Goal: Task Accomplishment & Management: Use online tool/utility

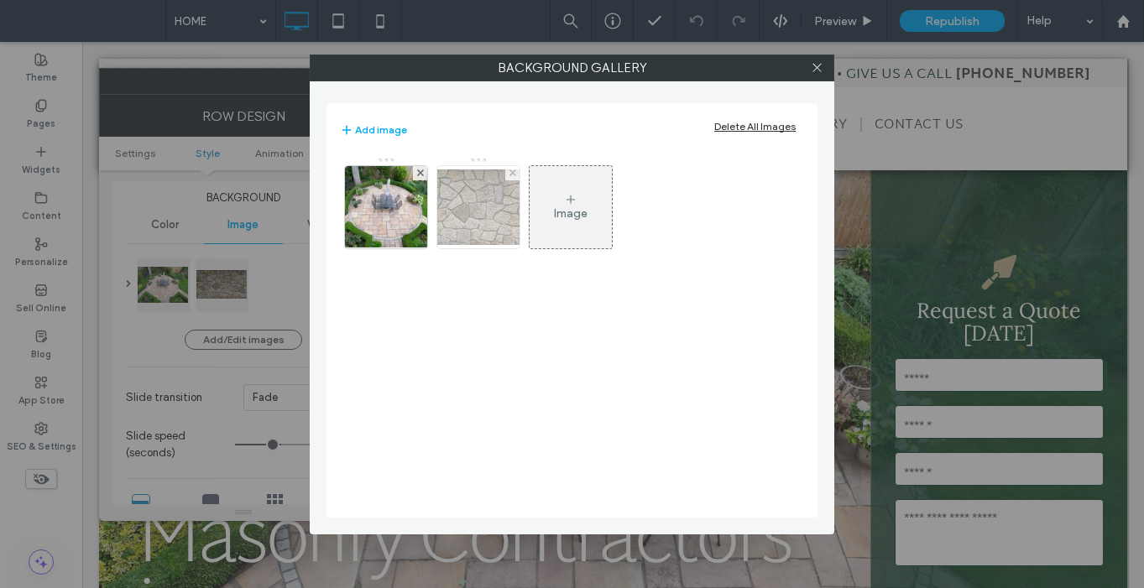
click at [483, 227] on img at bounding box center [478, 208] width 134 height 76
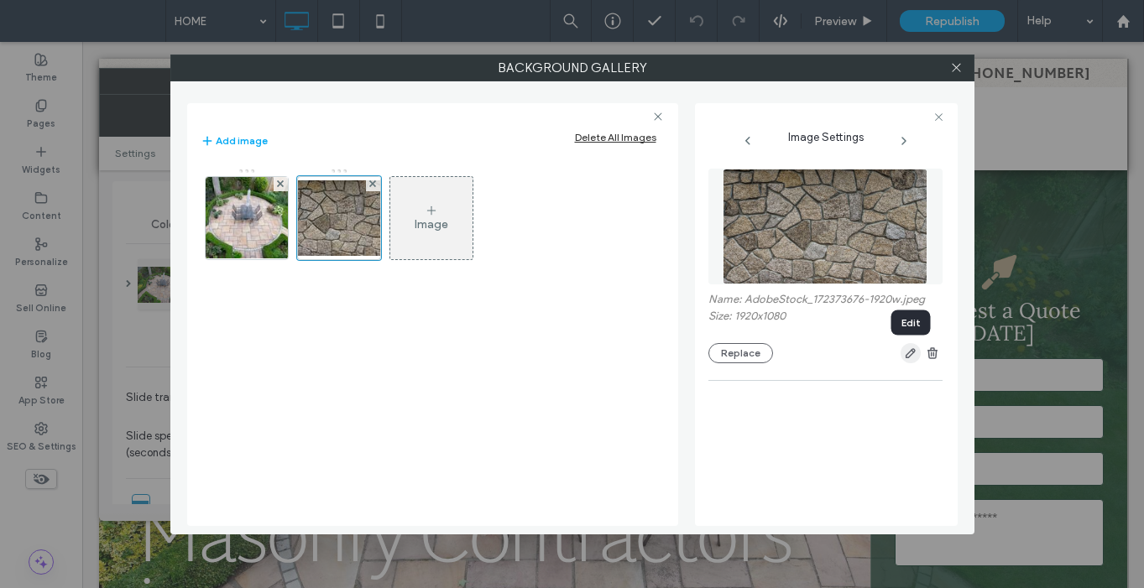
click at [908, 358] on icon "button" at bounding box center [910, 353] width 13 height 13
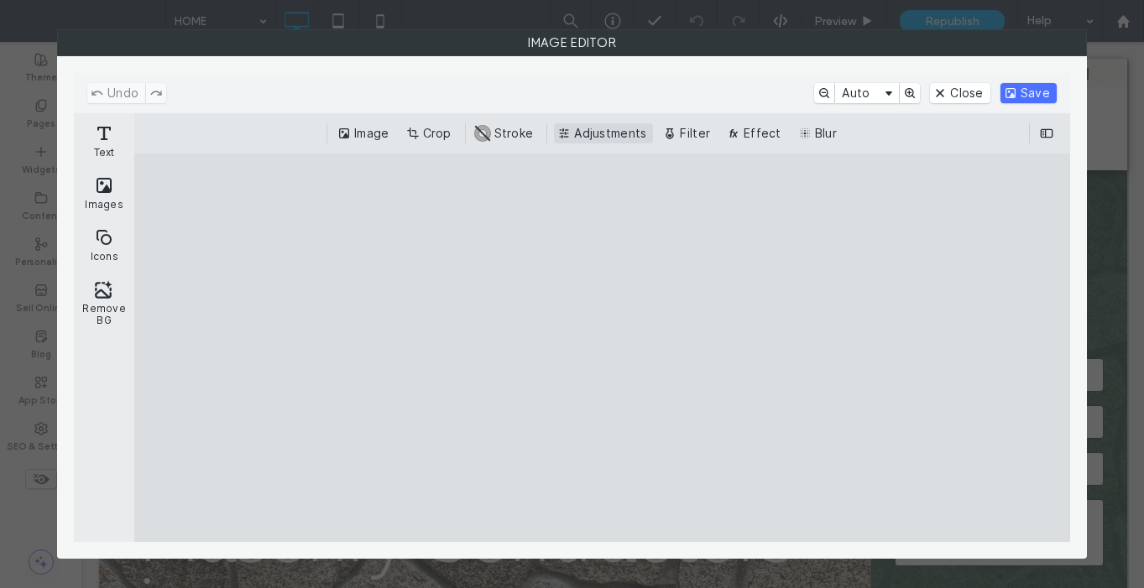
click at [614, 139] on button "Adjustments" at bounding box center [603, 133] width 99 height 20
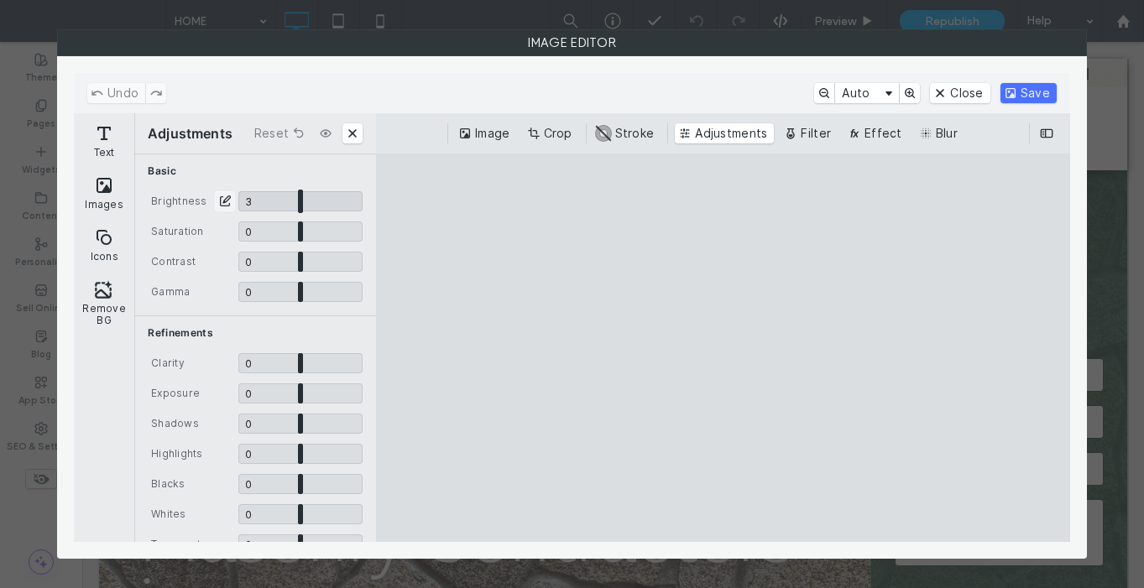
click at [297, 205] on input "CE.SDK" at bounding box center [300, 201] width 124 height 20
type input "****"
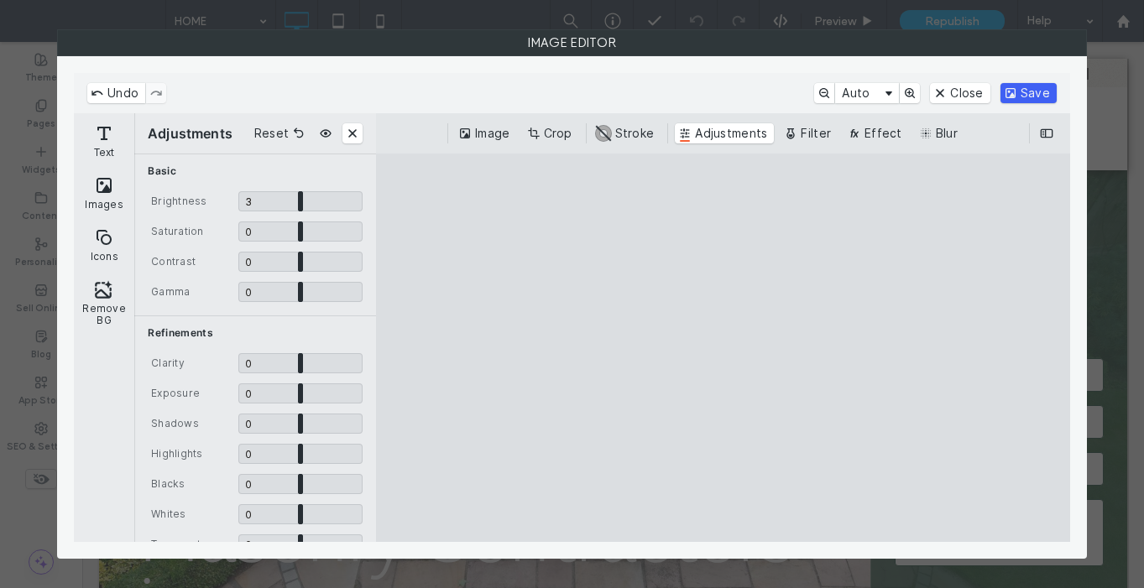
click at [1050, 100] on button "Save" at bounding box center [1028, 93] width 56 height 20
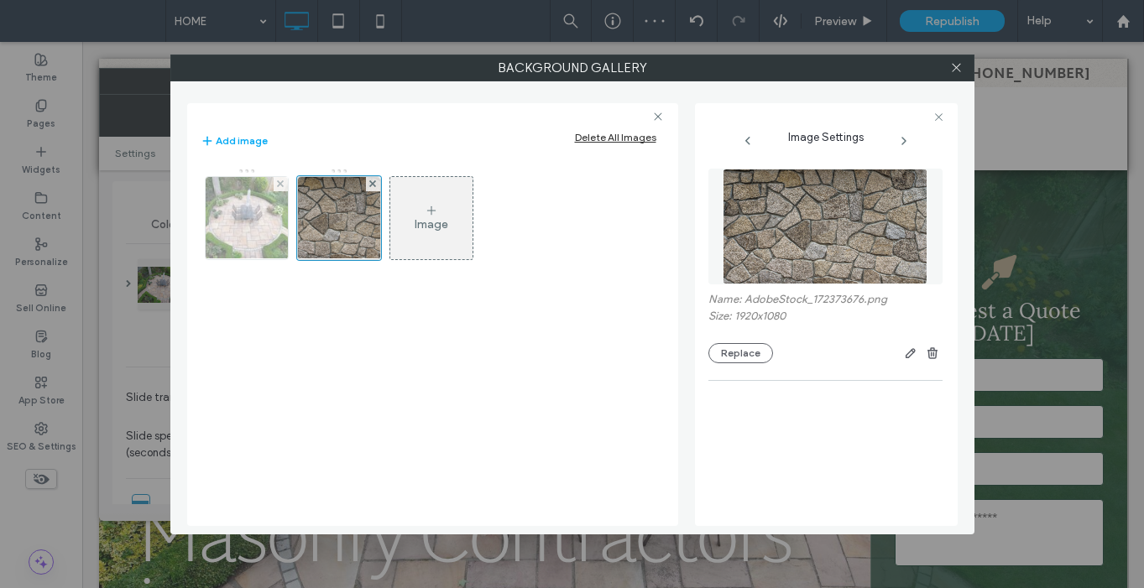
click at [273, 230] on img at bounding box center [247, 218] width 116 height 82
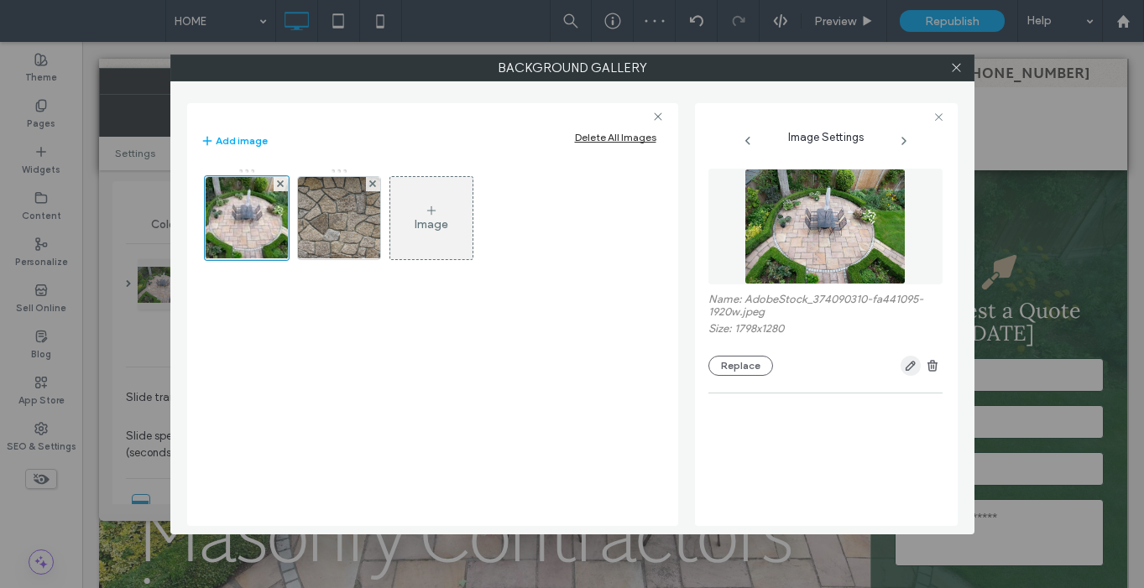
click at [911, 370] on use "button" at bounding box center [910, 367] width 10 height 10
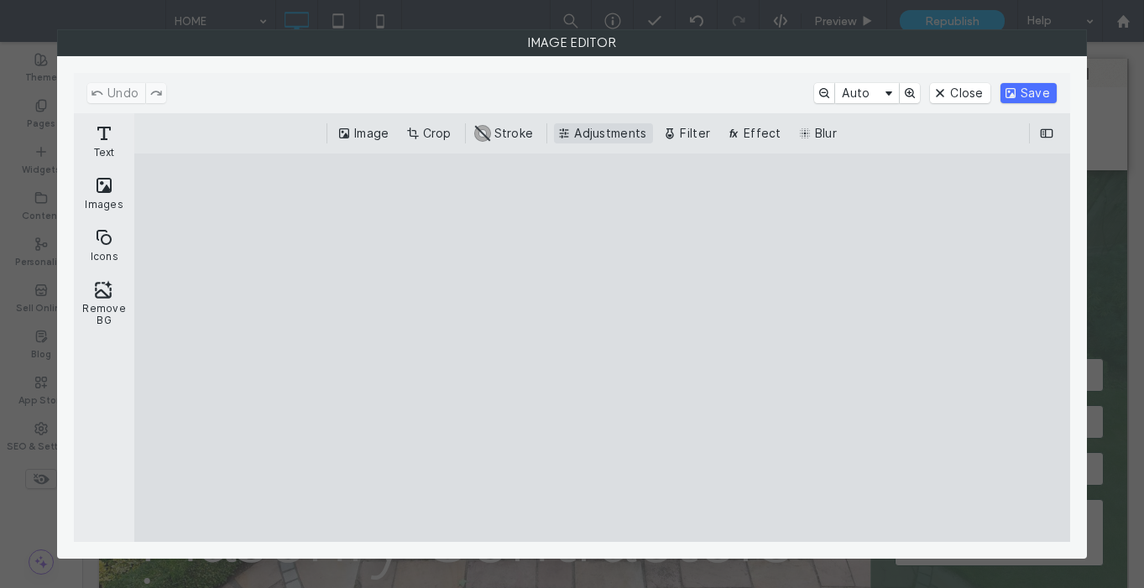
click at [608, 136] on button "Adjustments" at bounding box center [603, 133] width 99 height 20
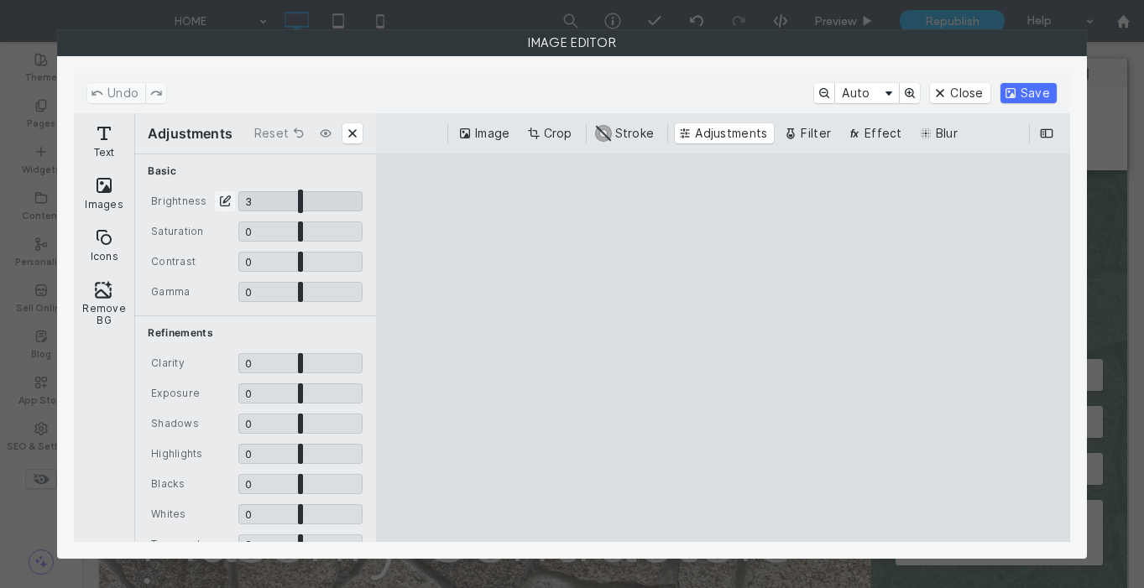
click at [297, 206] on input "CE.SDK" at bounding box center [300, 201] width 124 height 20
type input "****"
click at [1027, 97] on button "Save" at bounding box center [1028, 93] width 56 height 20
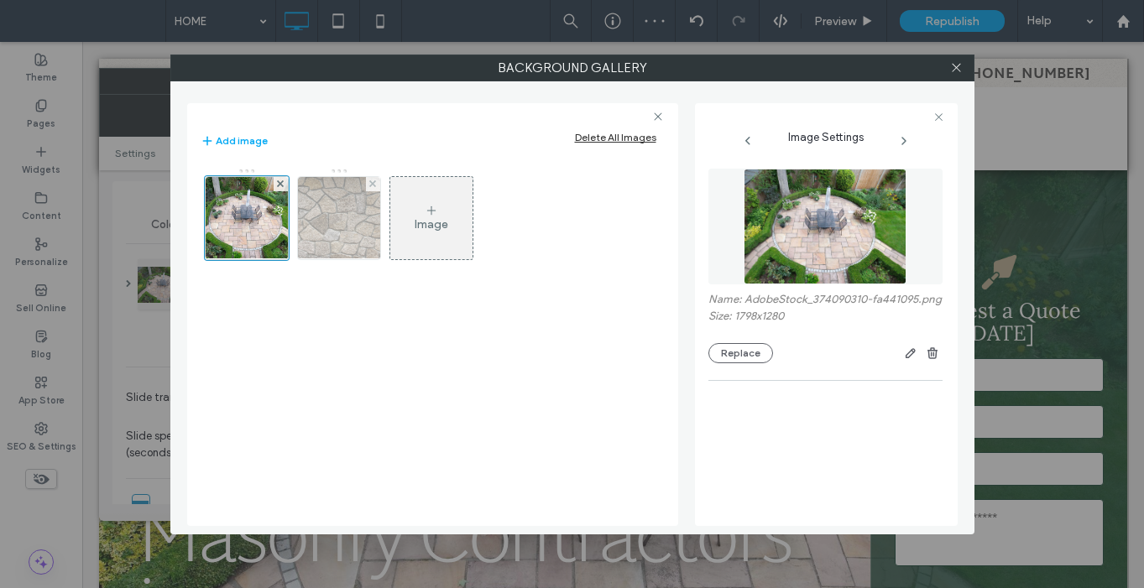
click at [334, 243] on img at bounding box center [338, 218] width 146 height 82
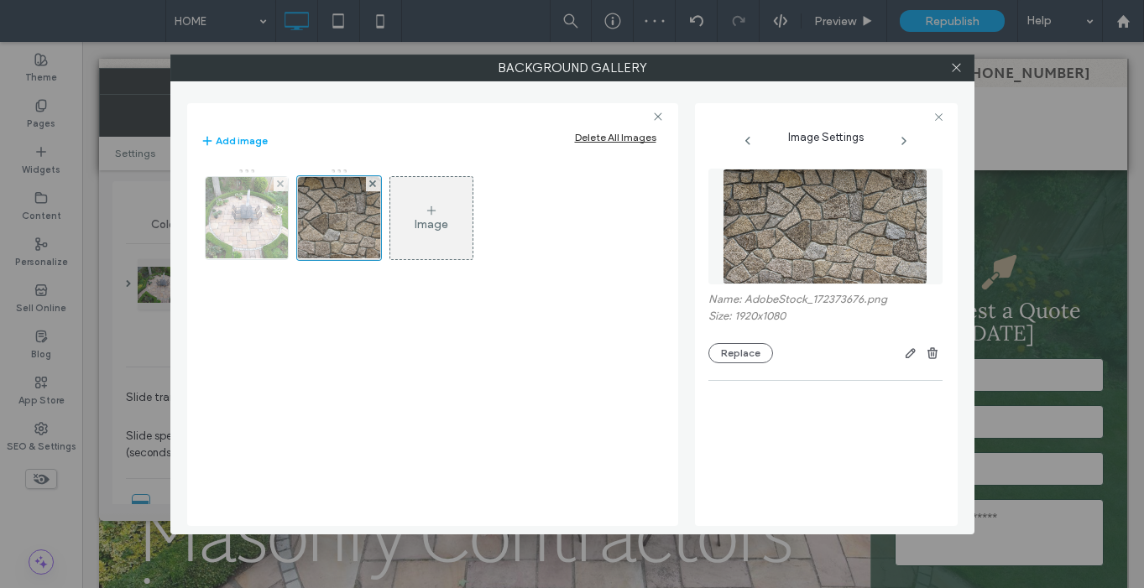
click at [249, 228] on img at bounding box center [247, 218] width 116 height 82
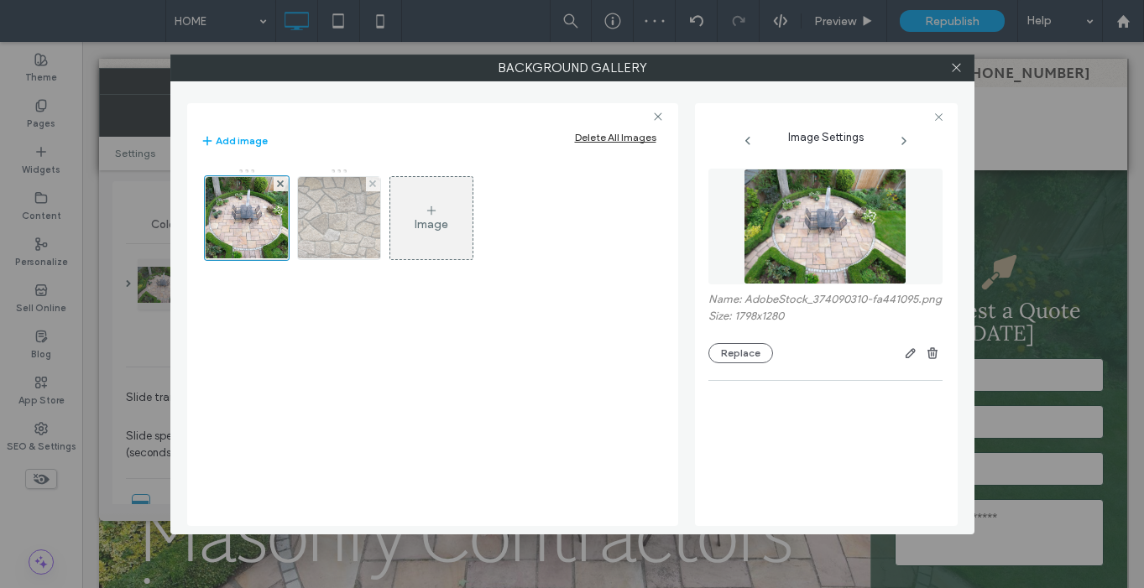
click at [342, 223] on img at bounding box center [338, 218] width 146 height 82
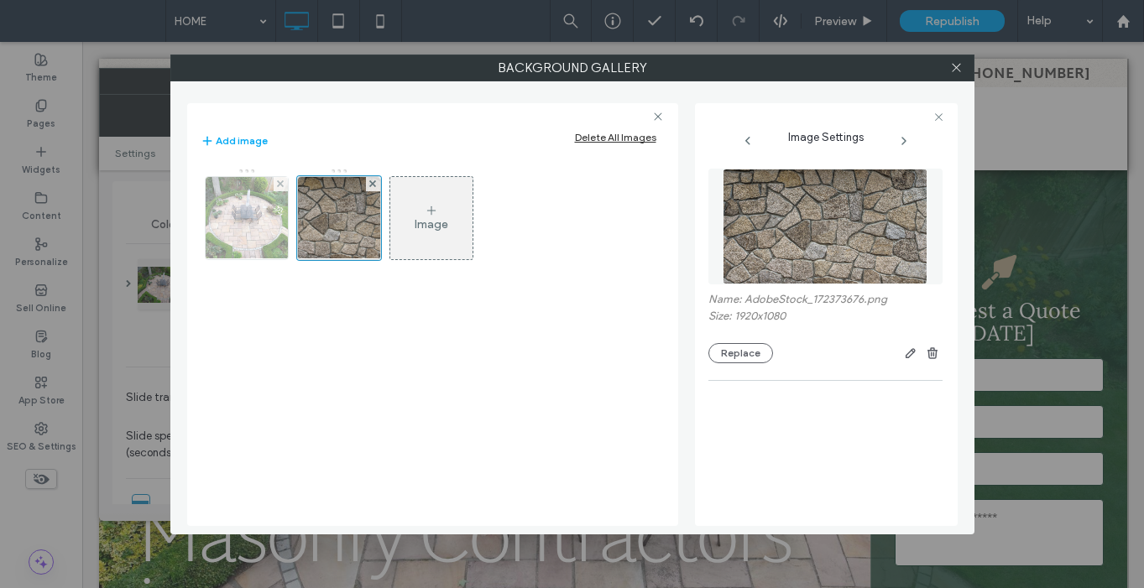
click at [275, 224] on img at bounding box center [247, 218] width 116 height 82
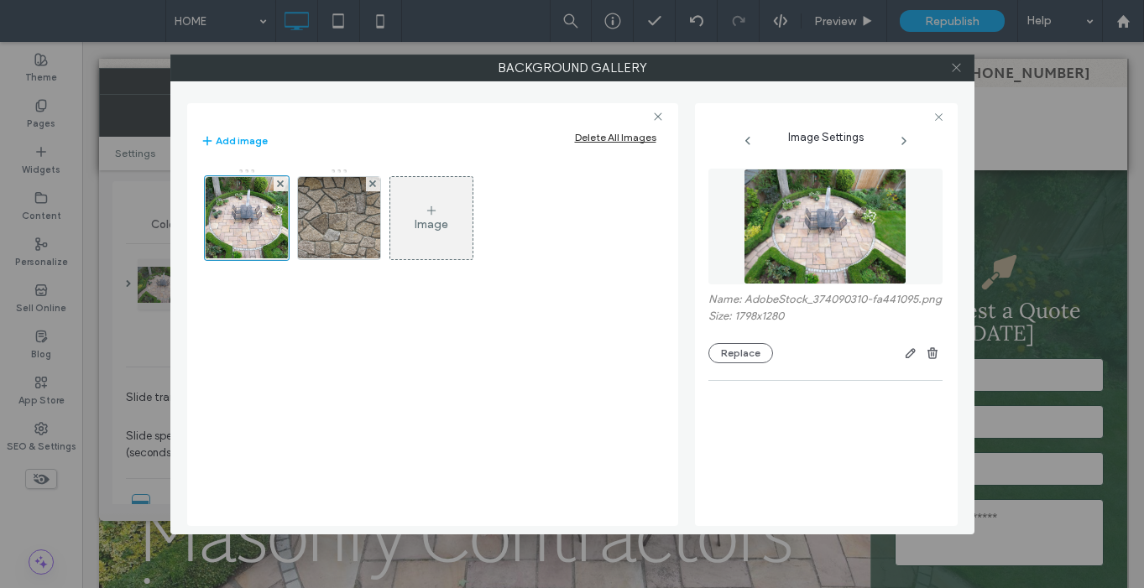
click at [960, 66] on icon at bounding box center [956, 67] width 13 height 13
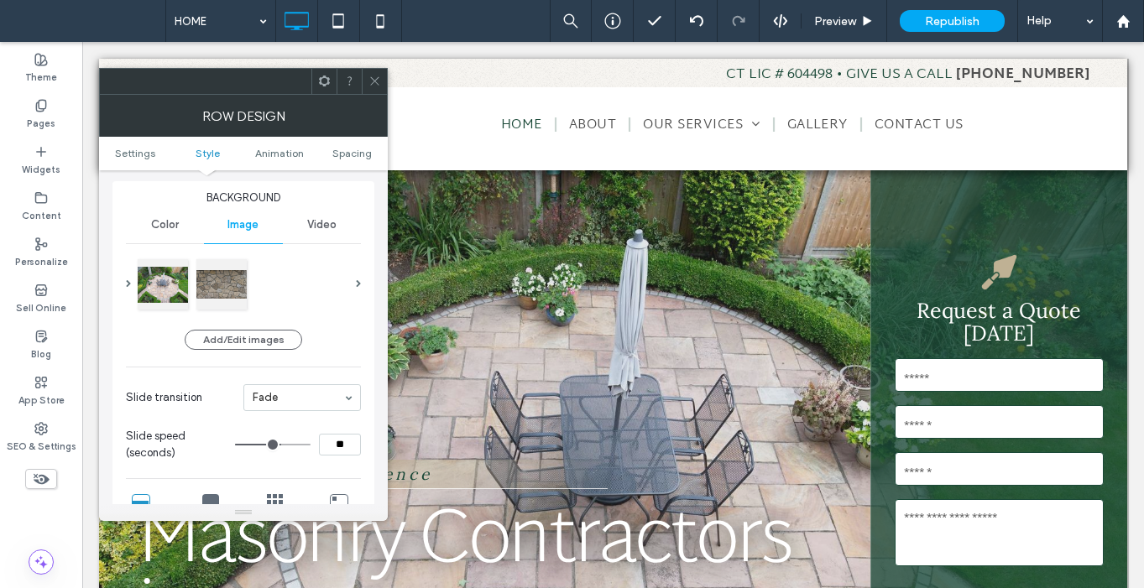
click at [374, 79] on icon at bounding box center [374, 81] width 13 height 13
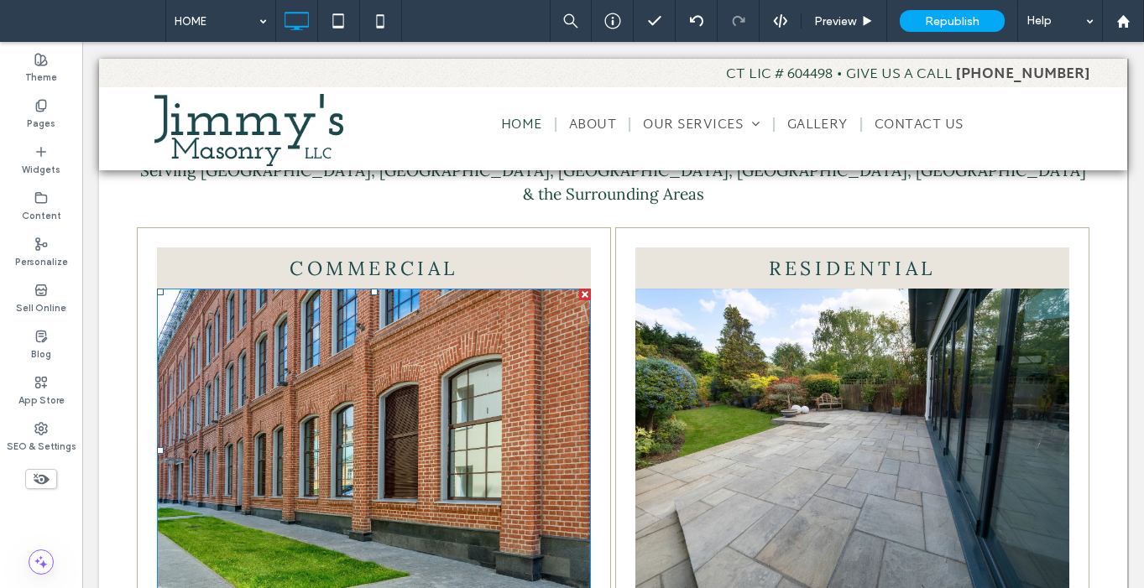
scroll to position [781, 0]
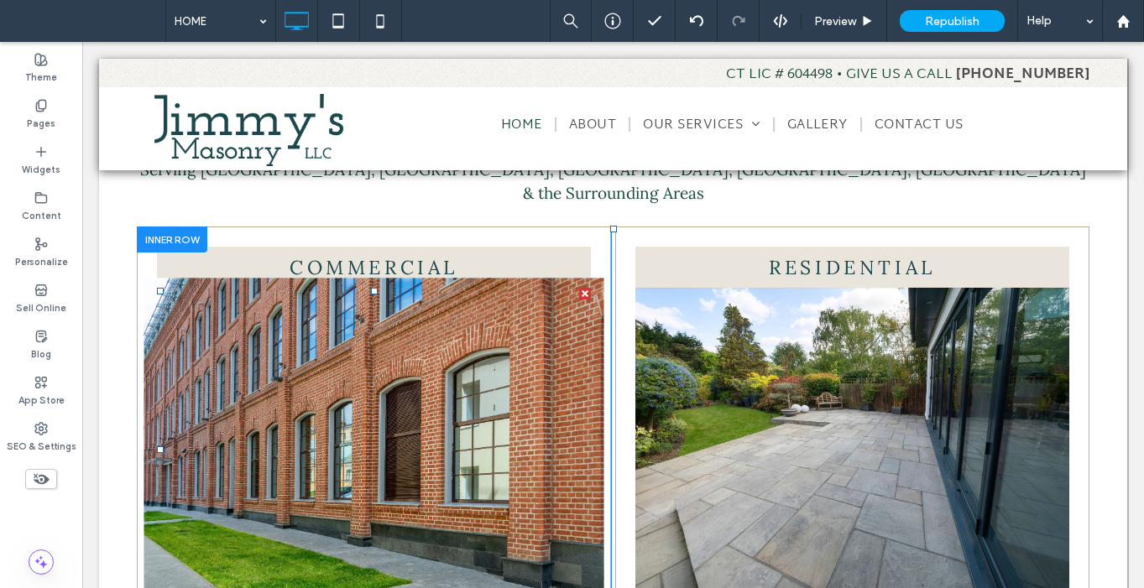
click at [380, 278] on img at bounding box center [374, 450] width 460 height 345
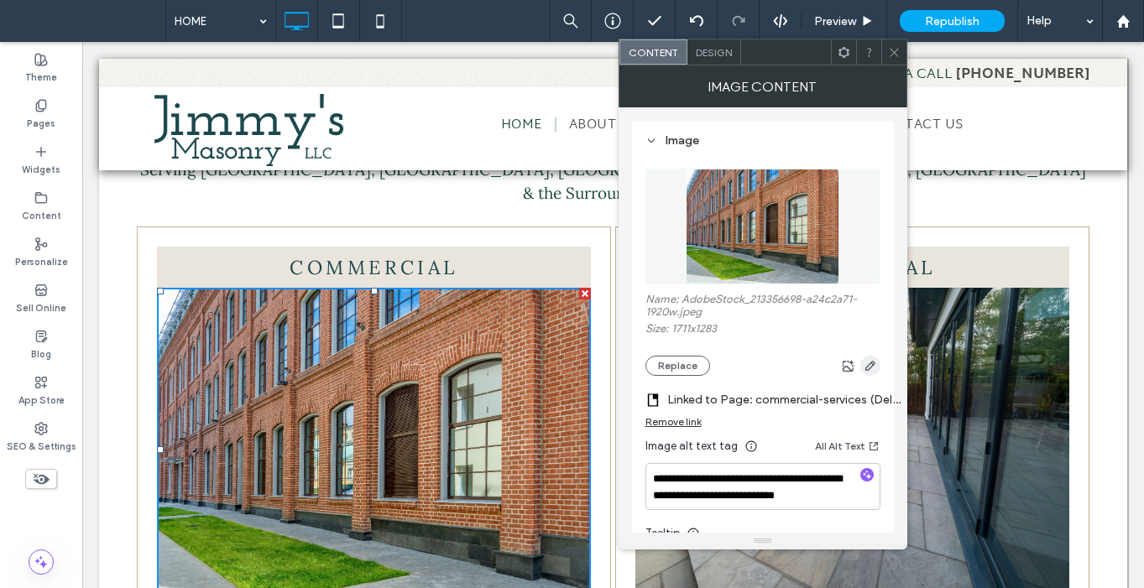
click at [870, 368] on icon "button" at bounding box center [870, 365] width 13 height 13
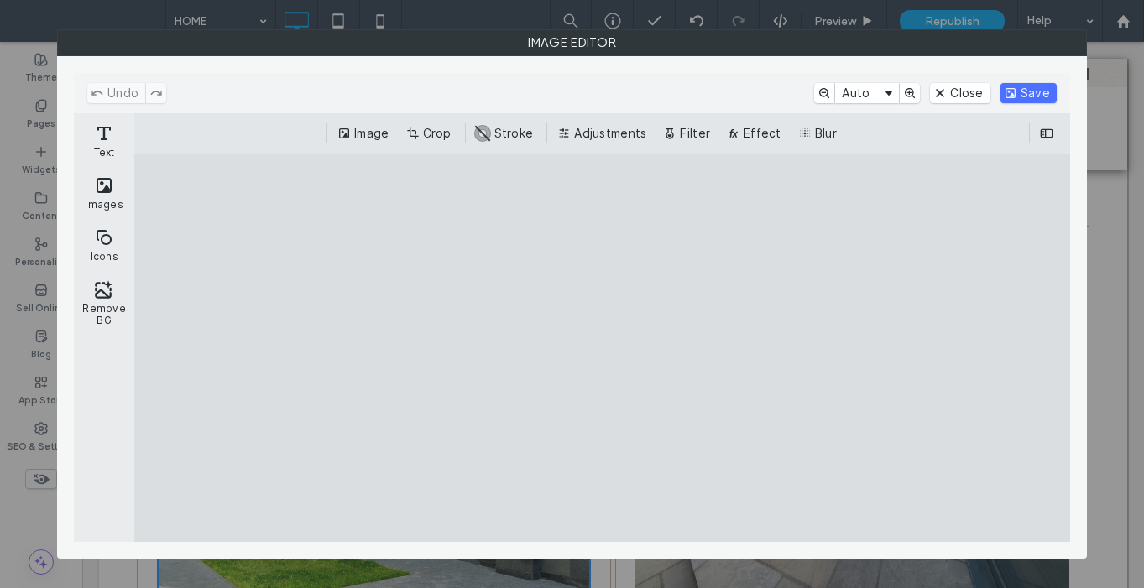
drag, startPoint x: 588, startPoint y: 133, endPoint x: 603, endPoint y: 159, distance: 30.8
click at [588, 133] on button "Adjustments" at bounding box center [603, 133] width 99 height 20
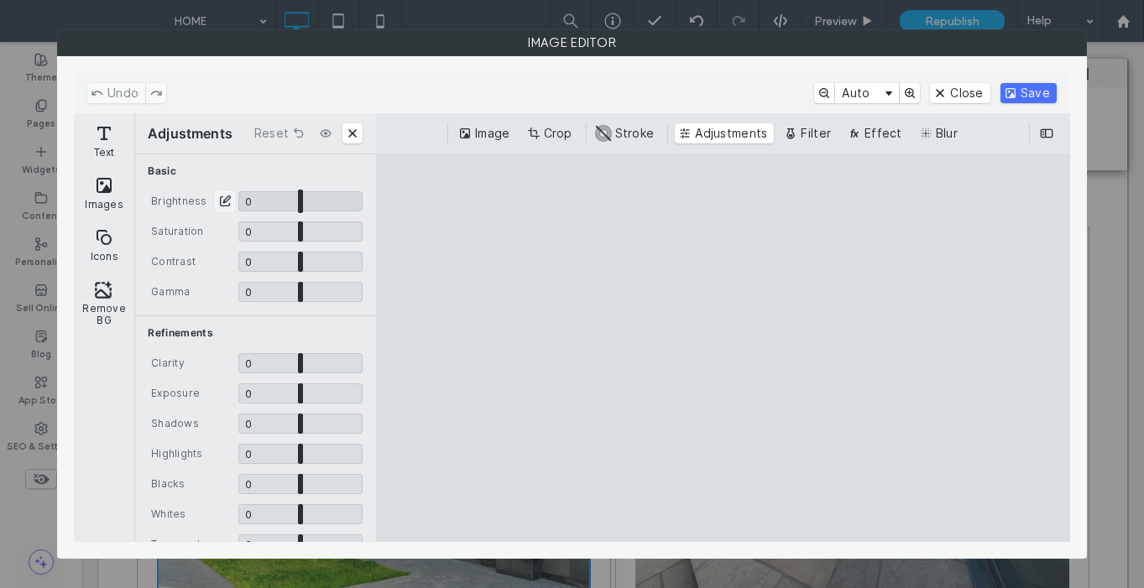
click at [256, 199] on input "CE.SDK" at bounding box center [300, 201] width 124 height 20
click at [293, 201] on input "CE.SDK" at bounding box center [300, 201] width 124 height 20
click at [296, 200] on input "CE.SDK" at bounding box center [300, 201] width 124 height 20
type input "****"
click at [1031, 99] on button "Save" at bounding box center [1028, 93] width 56 height 20
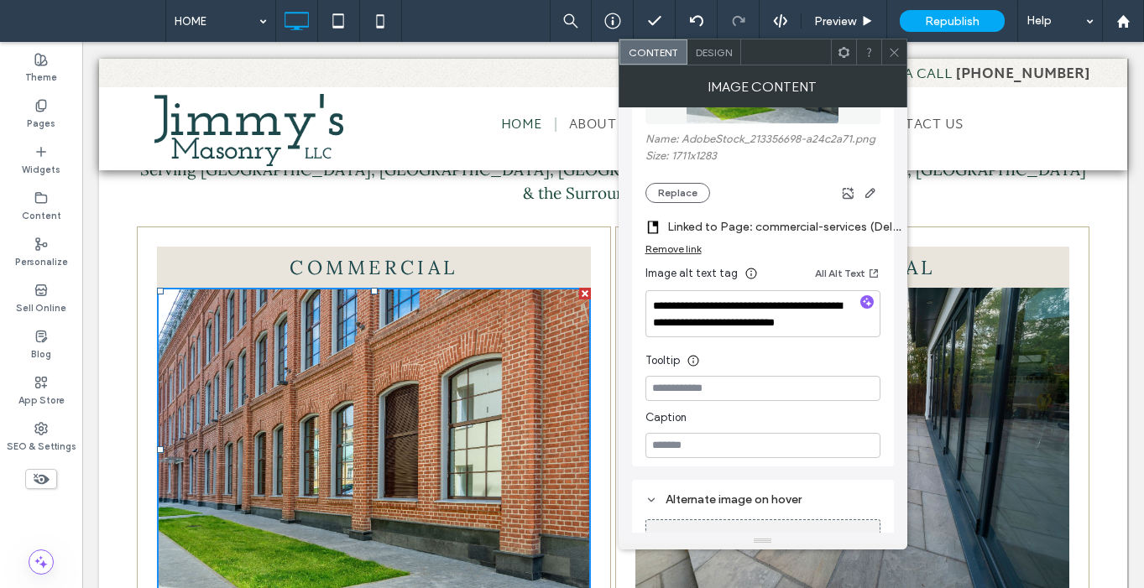
scroll to position [272, 0]
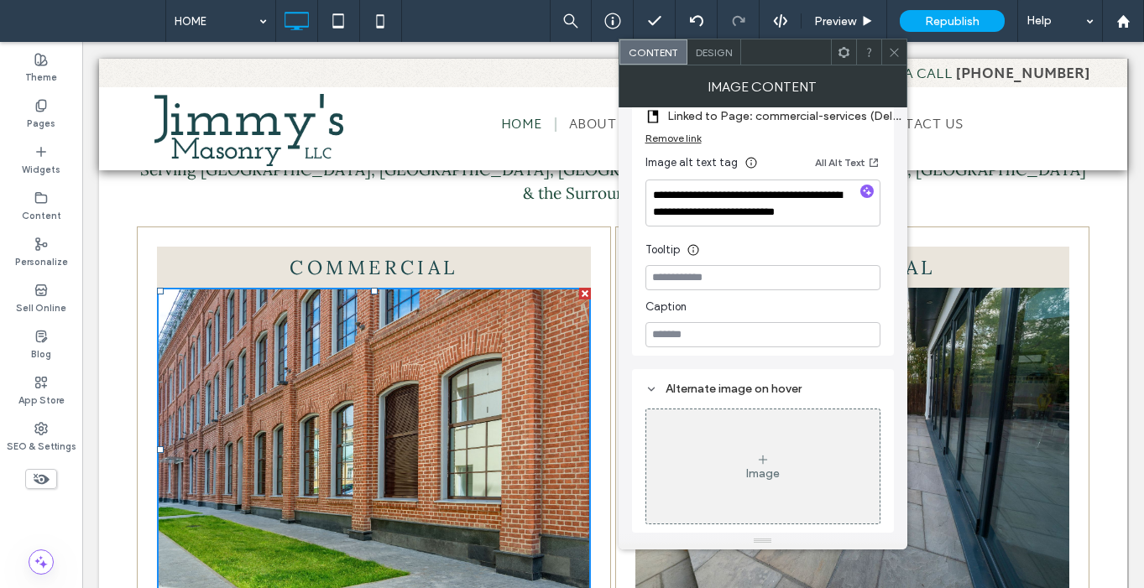
click at [714, 51] on span "Design" at bounding box center [714, 52] width 36 height 13
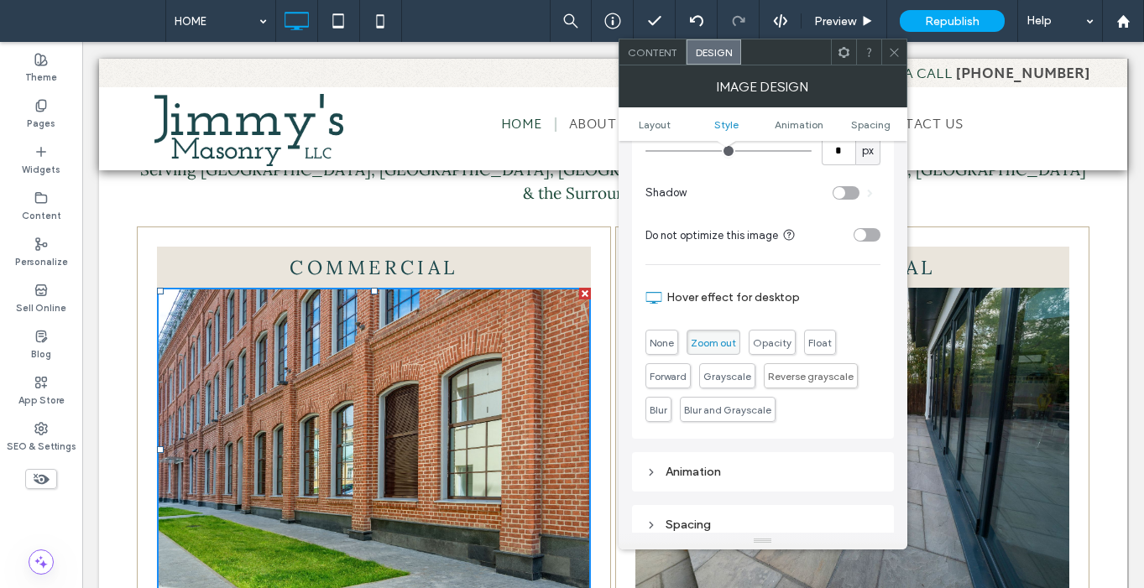
scroll to position [461, 0]
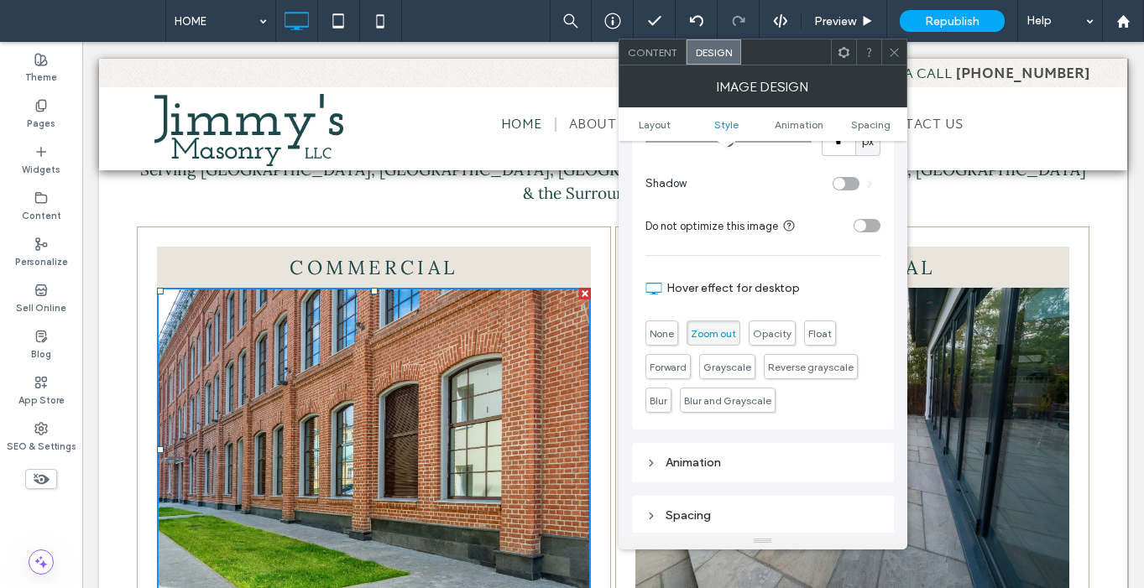
click at [896, 51] on icon at bounding box center [894, 52] width 13 height 13
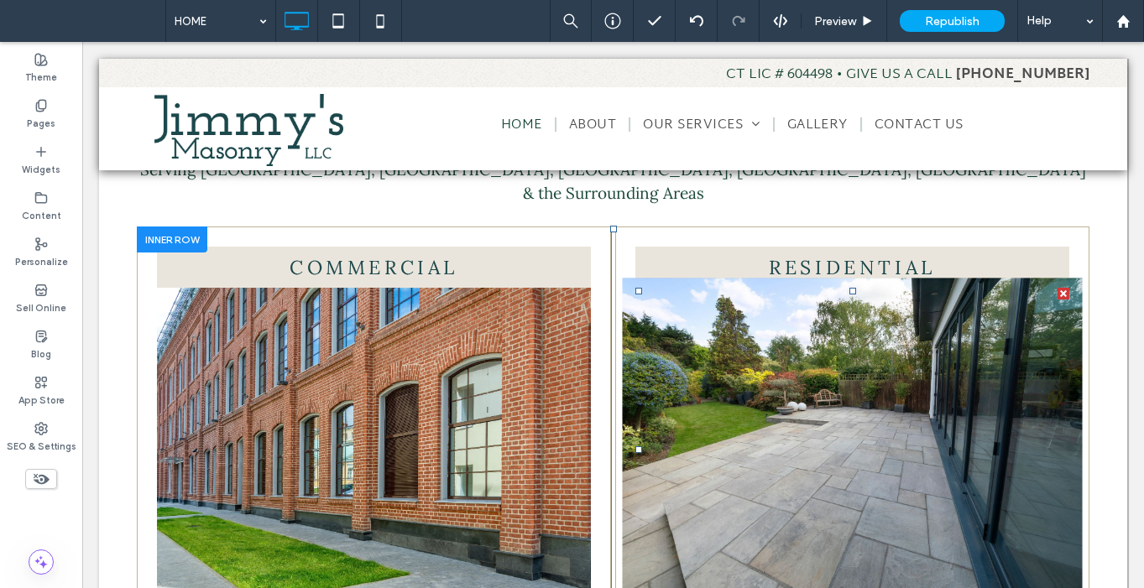
click at [765, 313] on img at bounding box center [852, 450] width 460 height 345
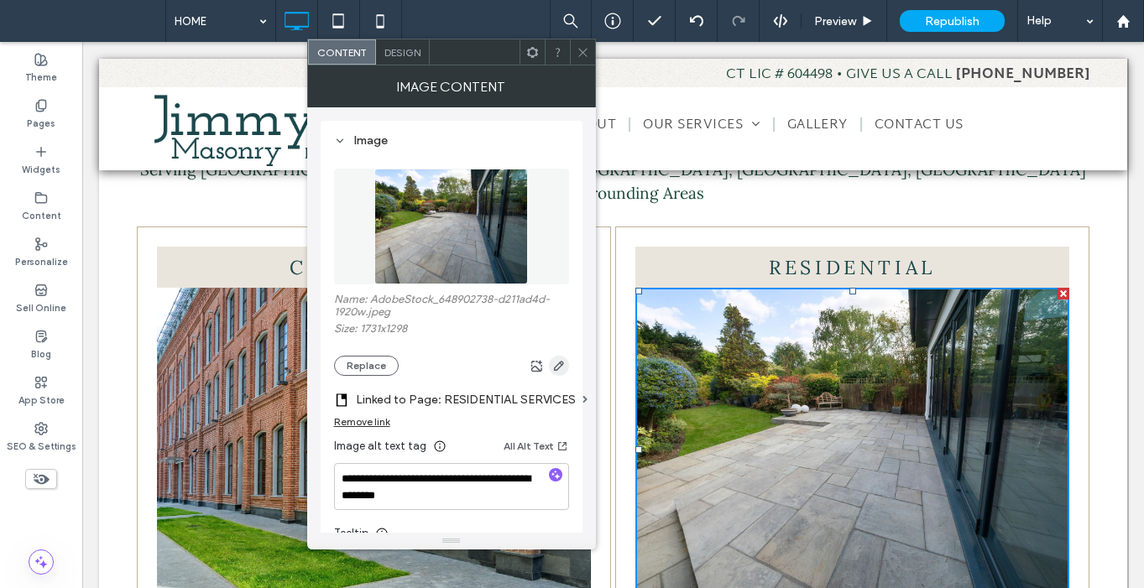
click at [556, 368] on use "button" at bounding box center [558, 366] width 10 height 10
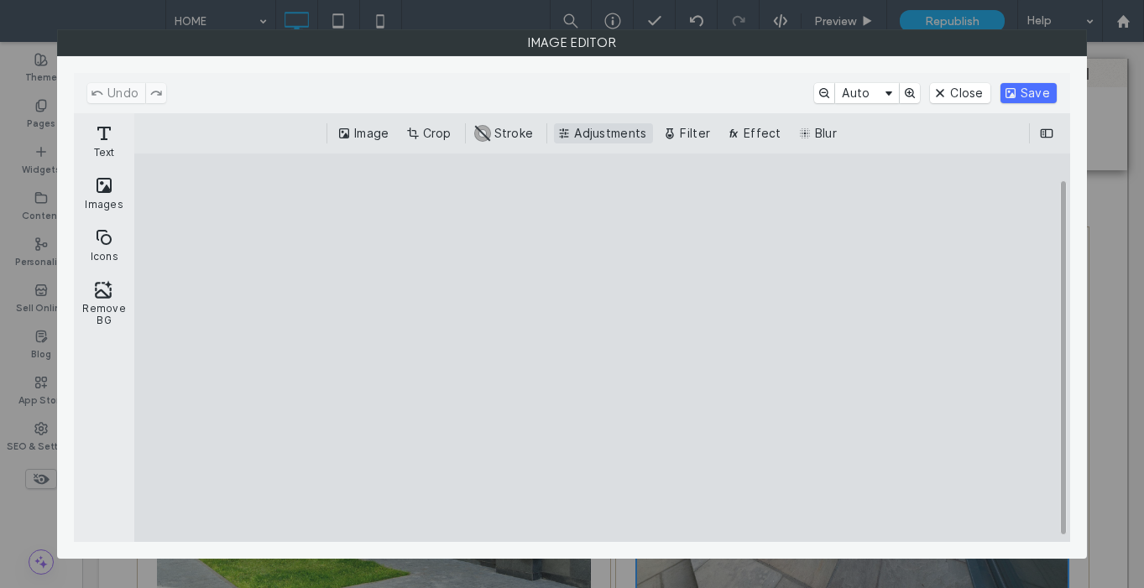
click at [620, 133] on button "Adjustments" at bounding box center [603, 133] width 99 height 20
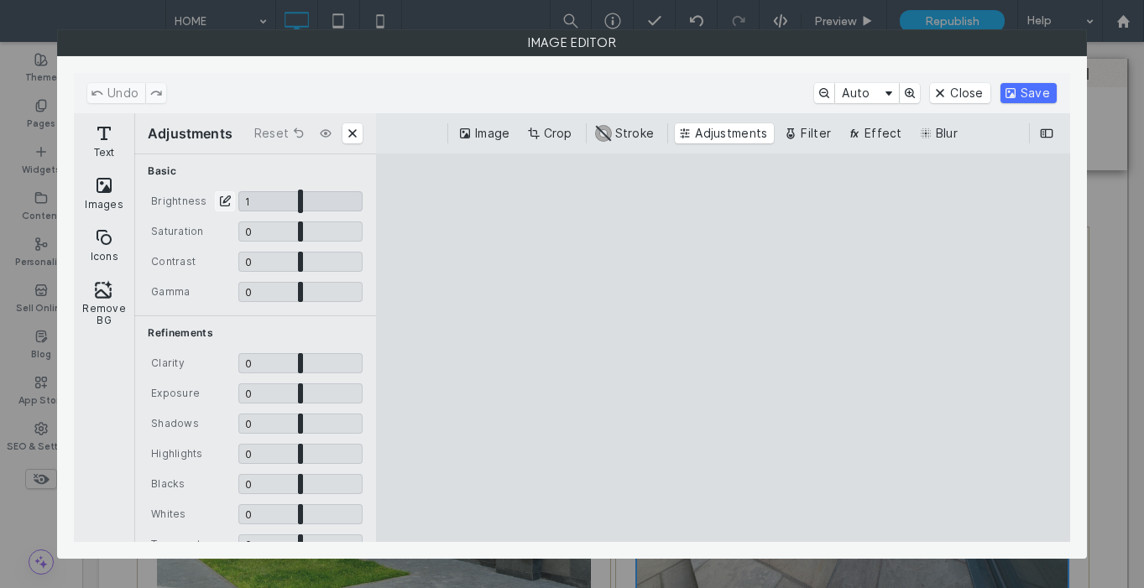
click at [296, 202] on input "CE.SDK" at bounding box center [300, 201] width 124 height 20
type input "****"
click at [1029, 94] on button "Save" at bounding box center [1028, 93] width 56 height 20
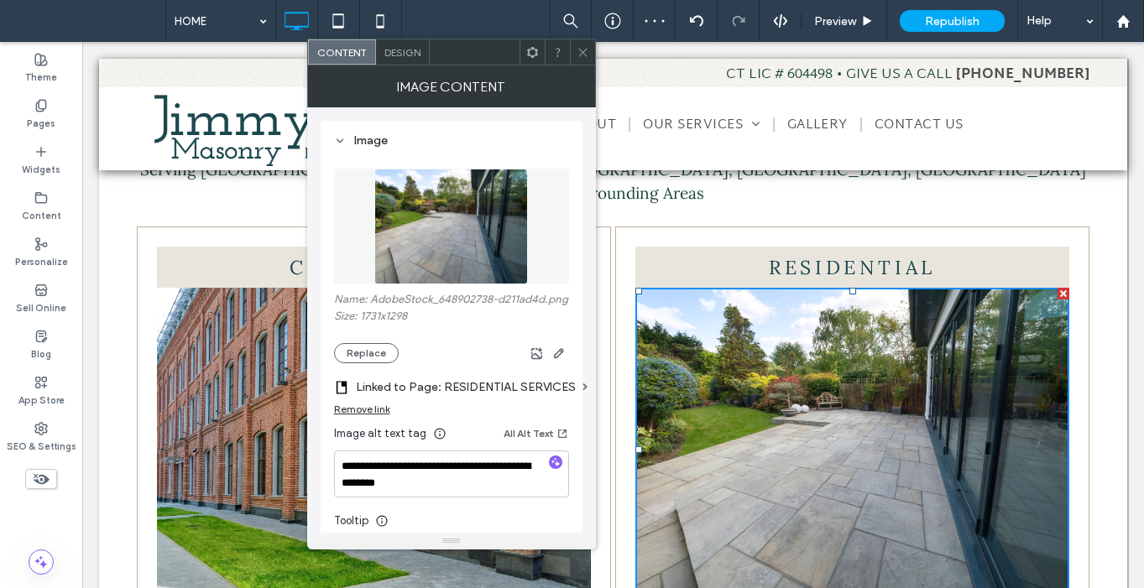
click at [584, 55] on icon at bounding box center [583, 52] width 13 height 13
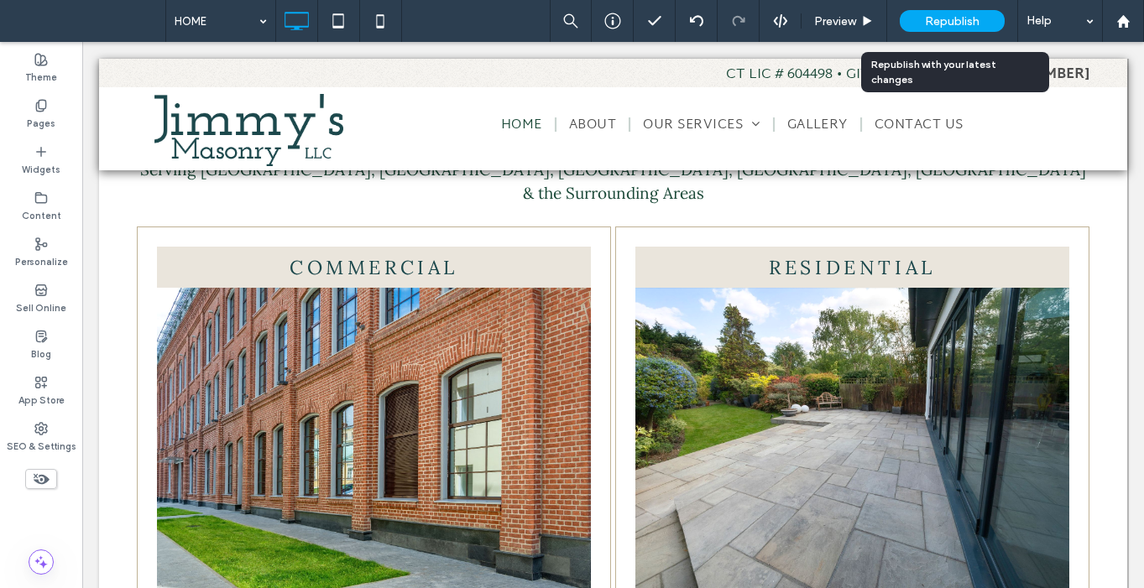
click at [977, 23] on span "Republish" at bounding box center [952, 21] width 55 height 14
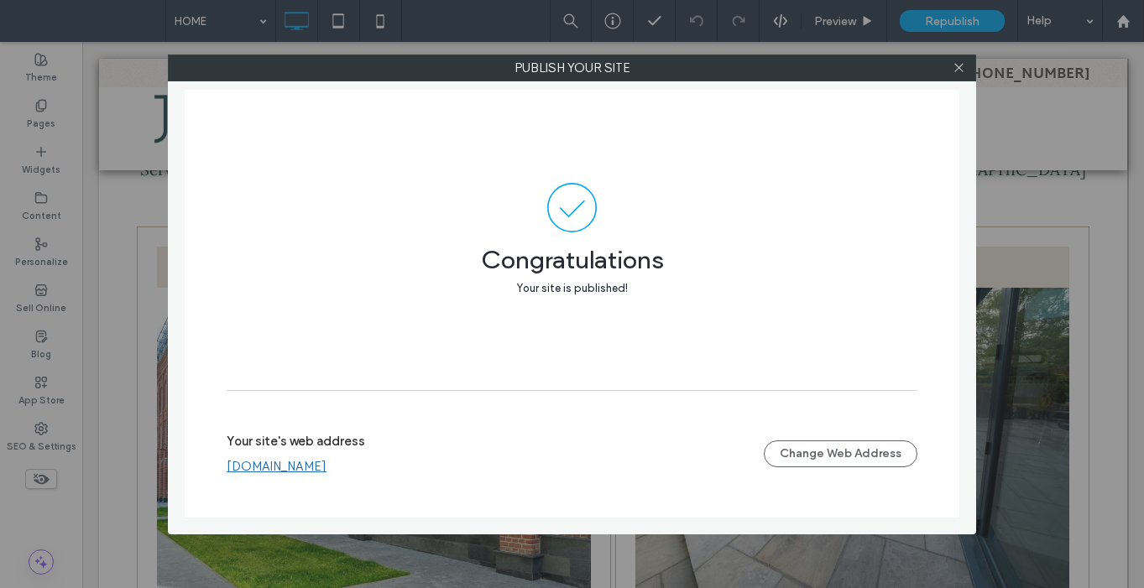
click at [327, 468] on link "www.jimmysmasonryct.net" at bounding box center [277, 466] width 100 height 15
click at [959, 66] on icon at bounding box center [959, 67] width 13 height 13
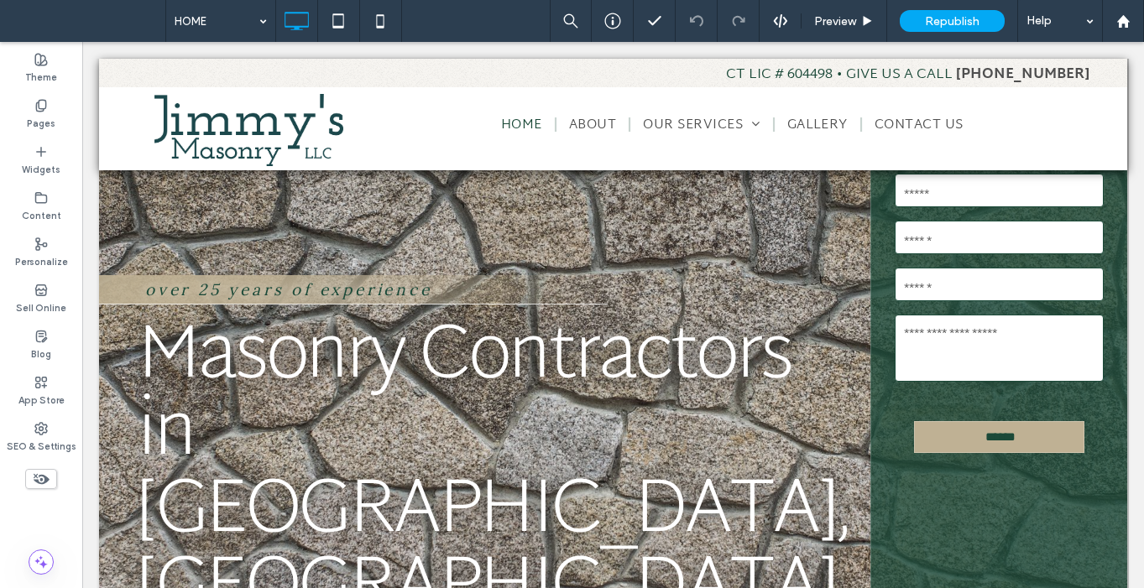
scroll to position [167, 0]
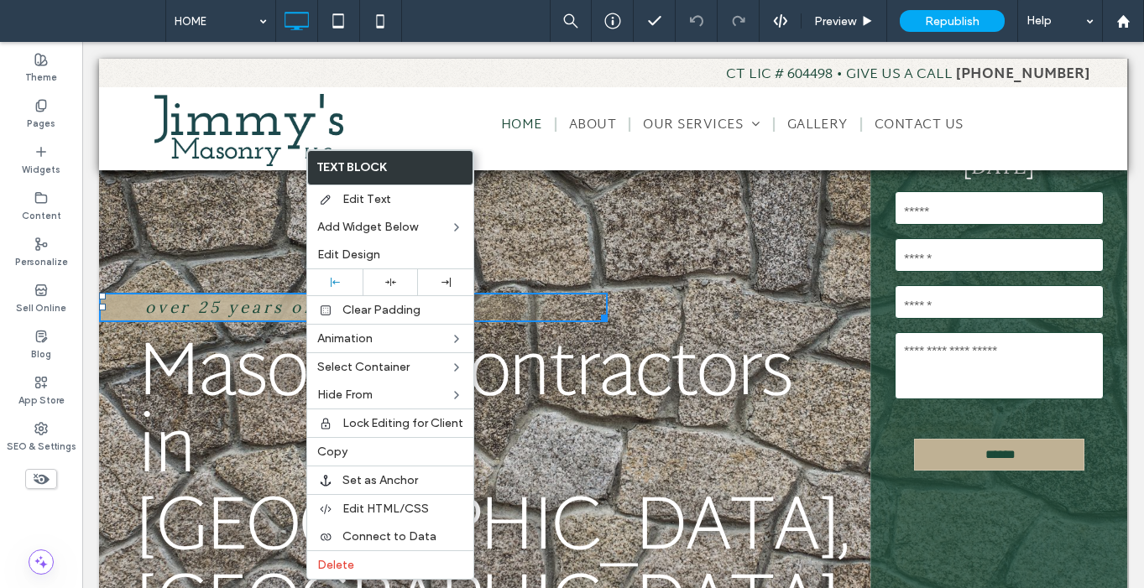
click at [144, 206] on div "**********" at bounding box center [484, 322] width 771 height 639
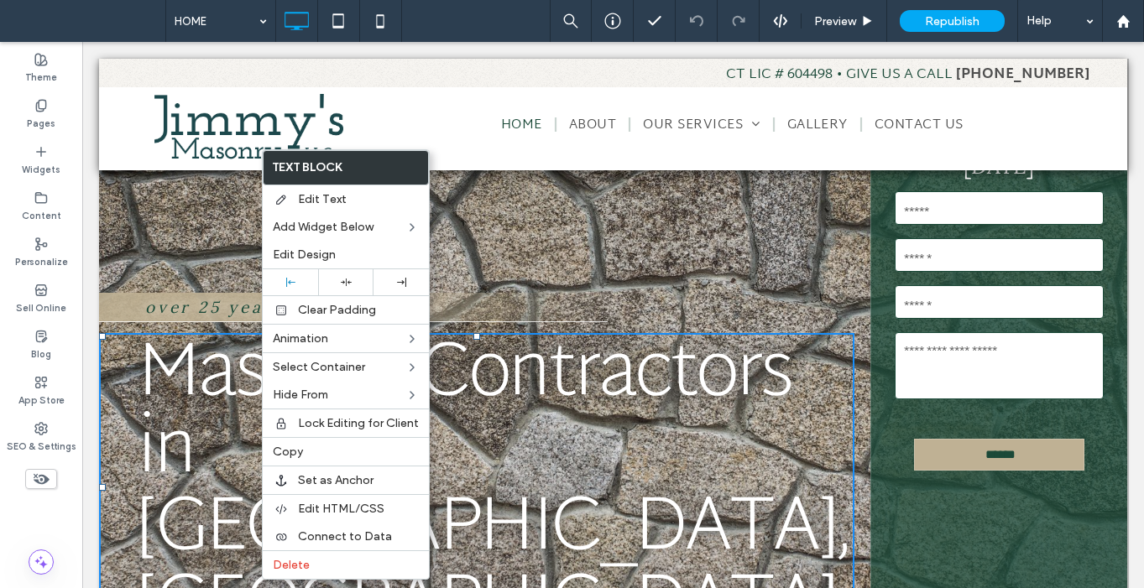
click at [636, 238] on div "**********" at bounding box center [484, 322] width 771 height 639
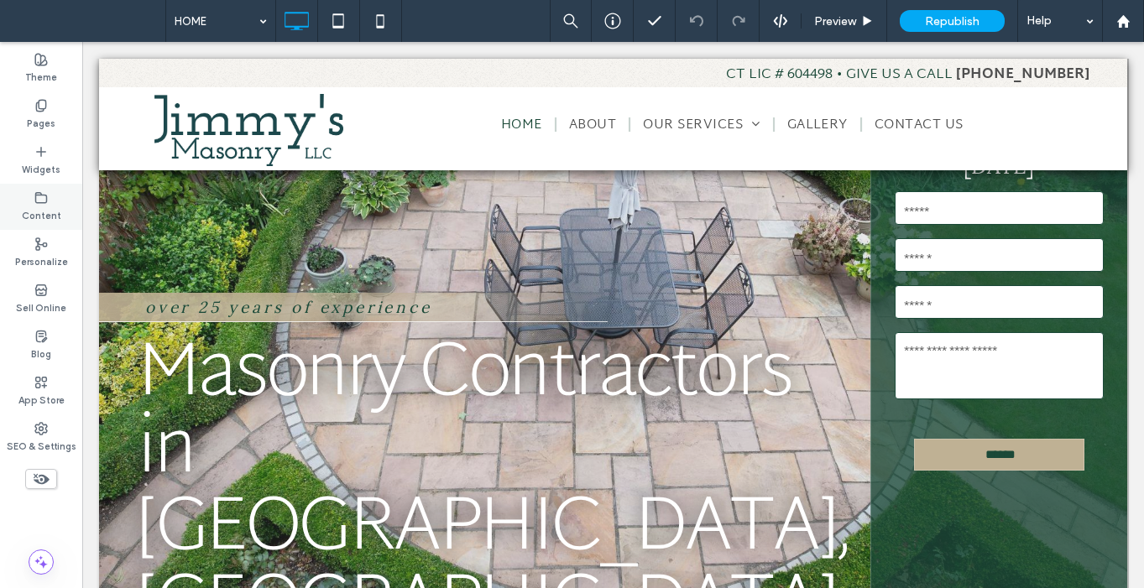
click at [59, 199] on div "Content" at bounding box center [41, 207] width 82 height 46
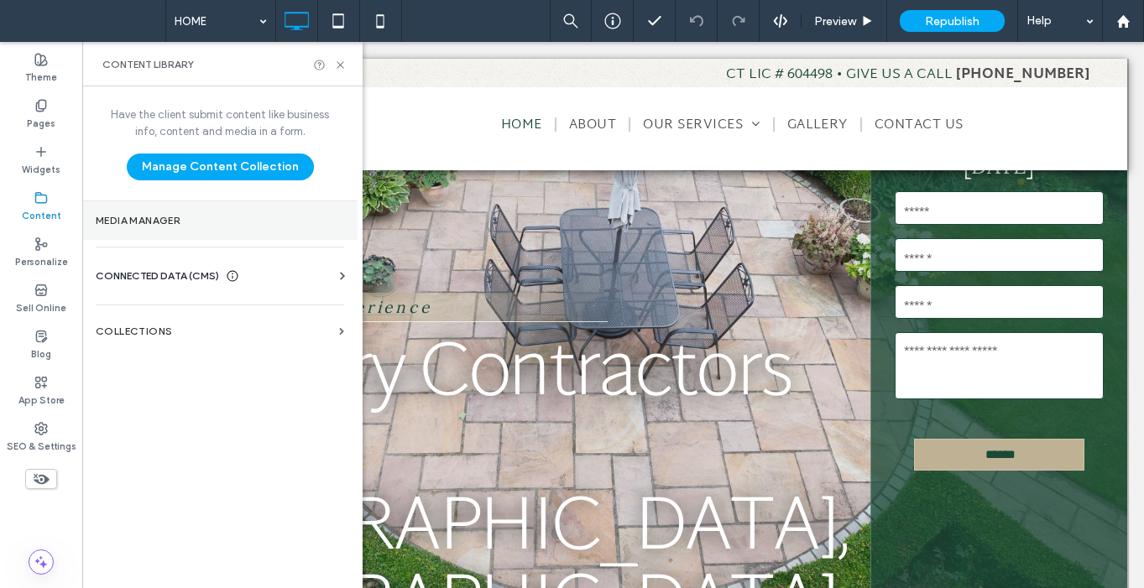
click at [133, 223] on label "Media Manager" at bounding box center [220, 221] width 248 height 12
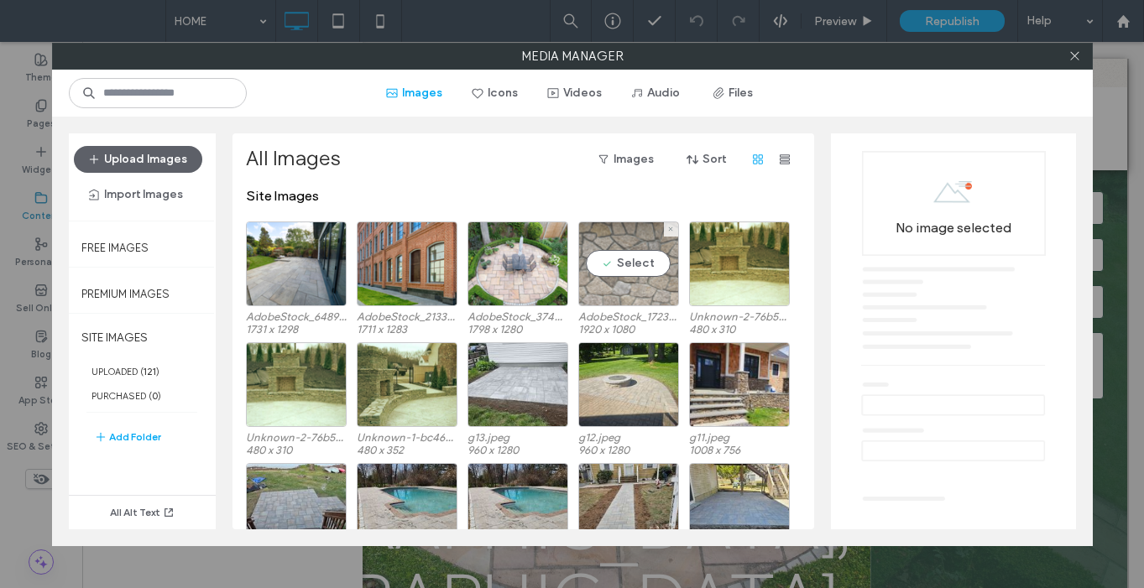
click at [645, 265] on div "Select" at bounding box center [628, 264] width 101 height 85
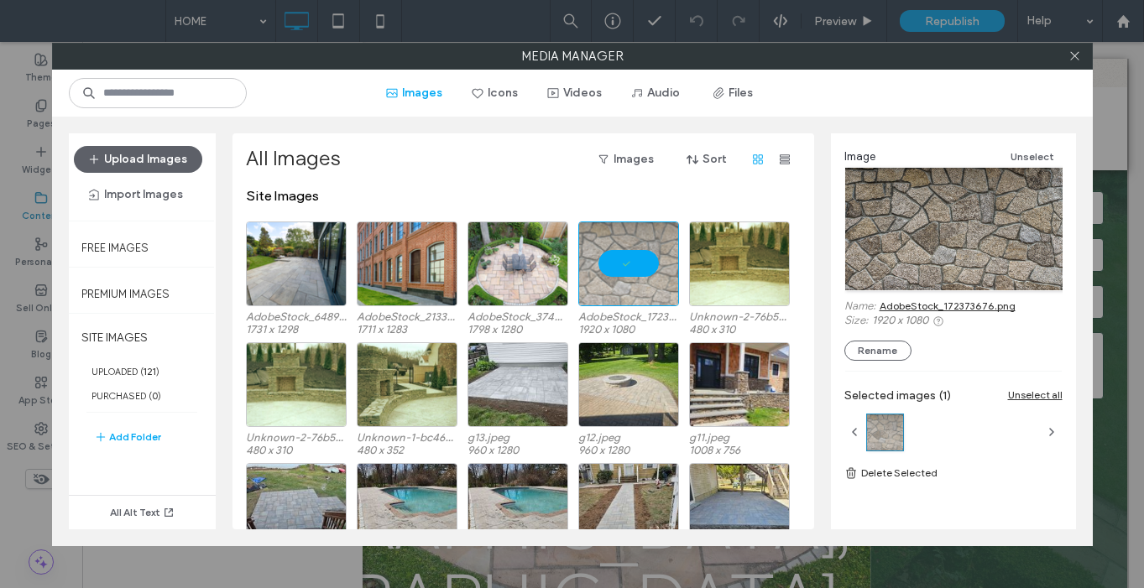
click at [962, 305] on link "AdobeStock_172373676.png" at bounding box center [948, 306] width 136 height 13
drag, startPoint x: 656, startPoint y: 253, endPoint x: 684, endPoint y: 238, distance: 32.7
click at [656, 253] on div at bounding box center [628, 264] width 101 height 85
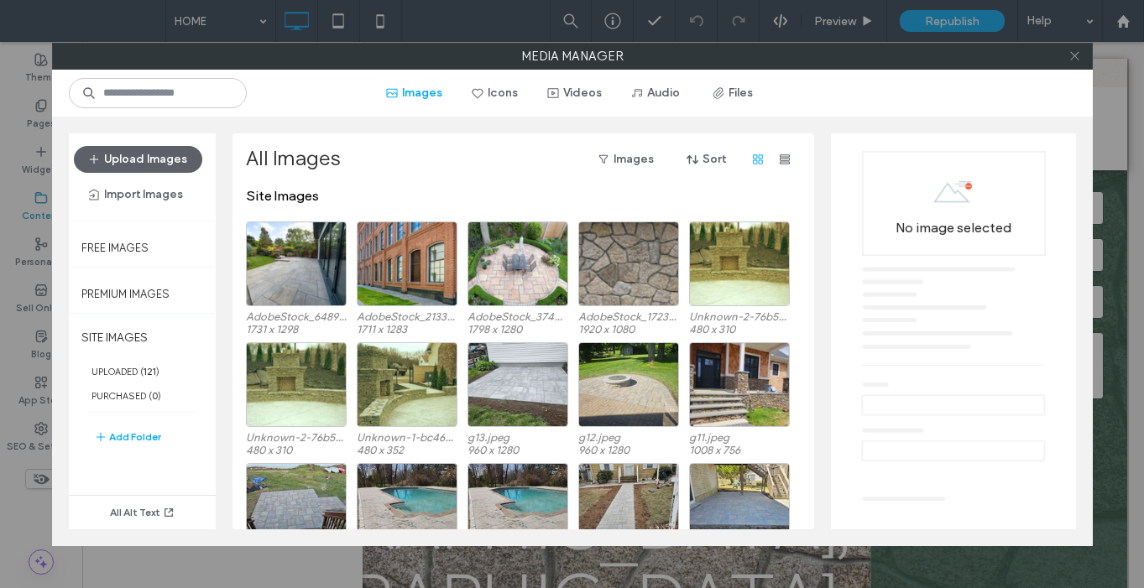
click at [1079, 60] on icon at bounding box center [1074, 56] width 13 height 13
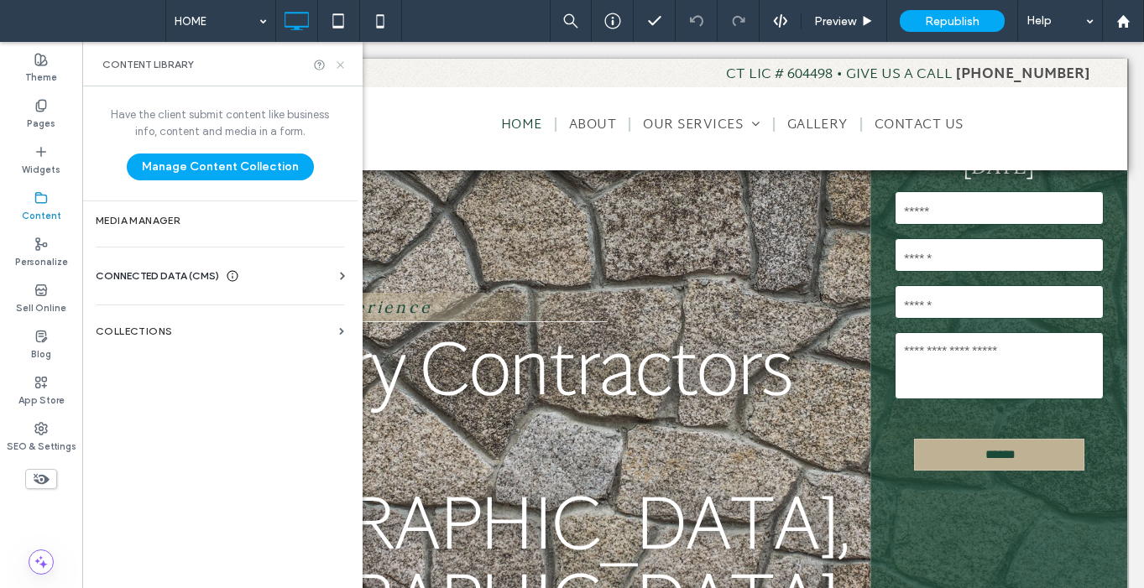
click at [343, 63] on icon at bounding box center [340, 65] width 13 height 13
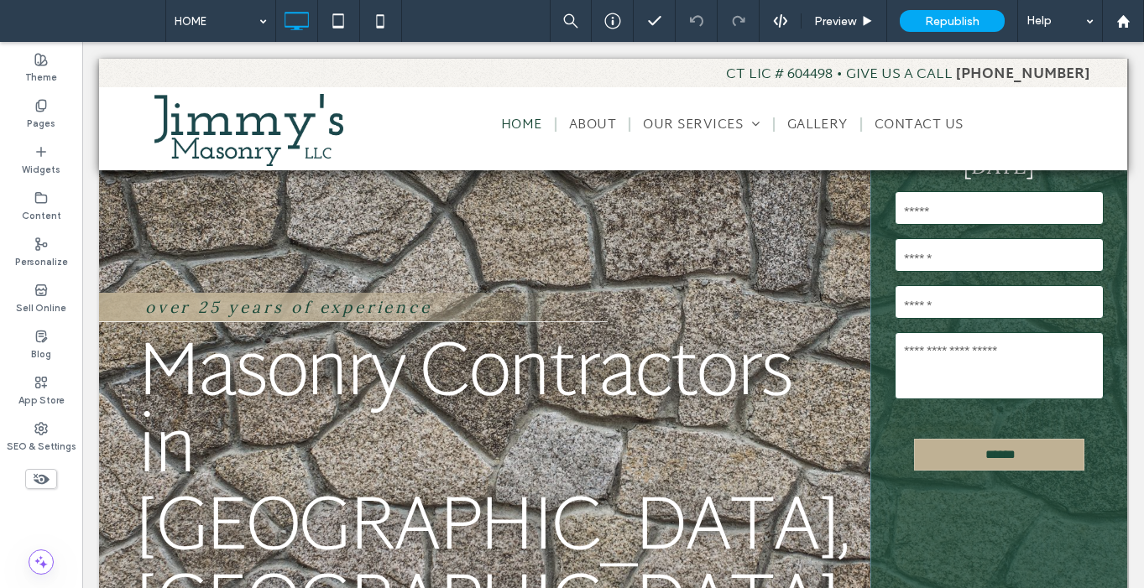
click at [123, 191] on div "**********" at bounding box center [484, 322] width 771 height 639
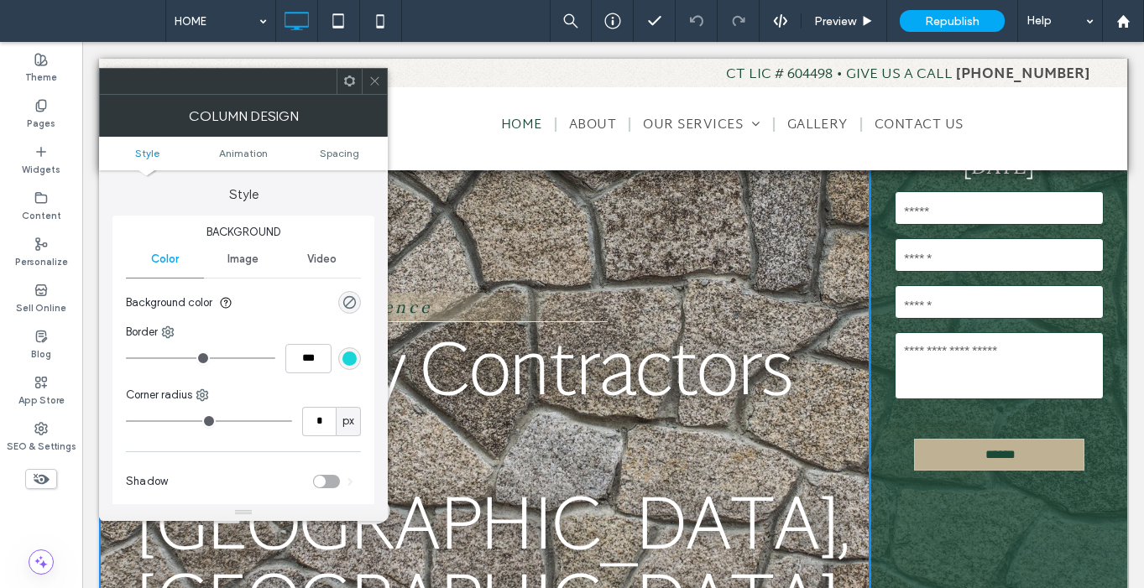
click at [374, 83] on icon at bounding box center [374, 81] width 13 height 13
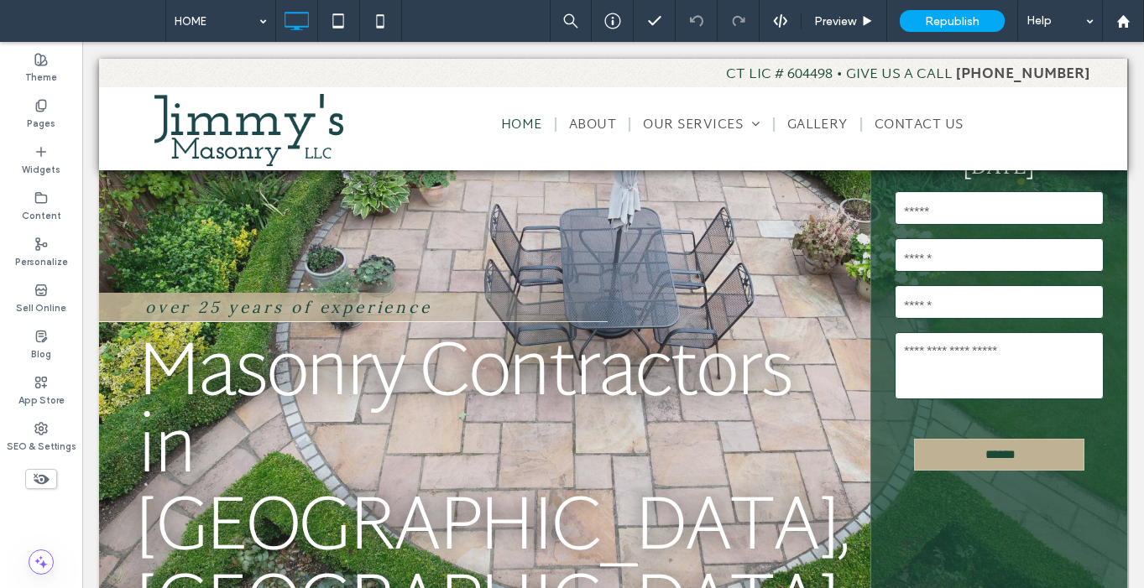
click at [121, 515] on div "**********" at bounding box center [484, 322] width 771 height 639
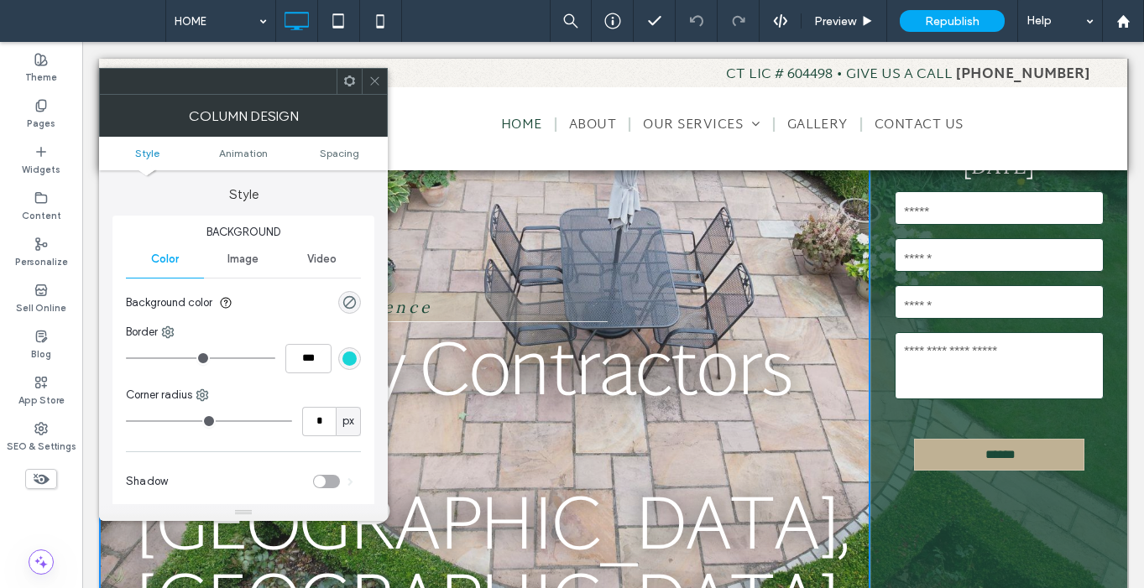
click at [376, 80] on icon at bounding box center [374, 81] width 13 height 13
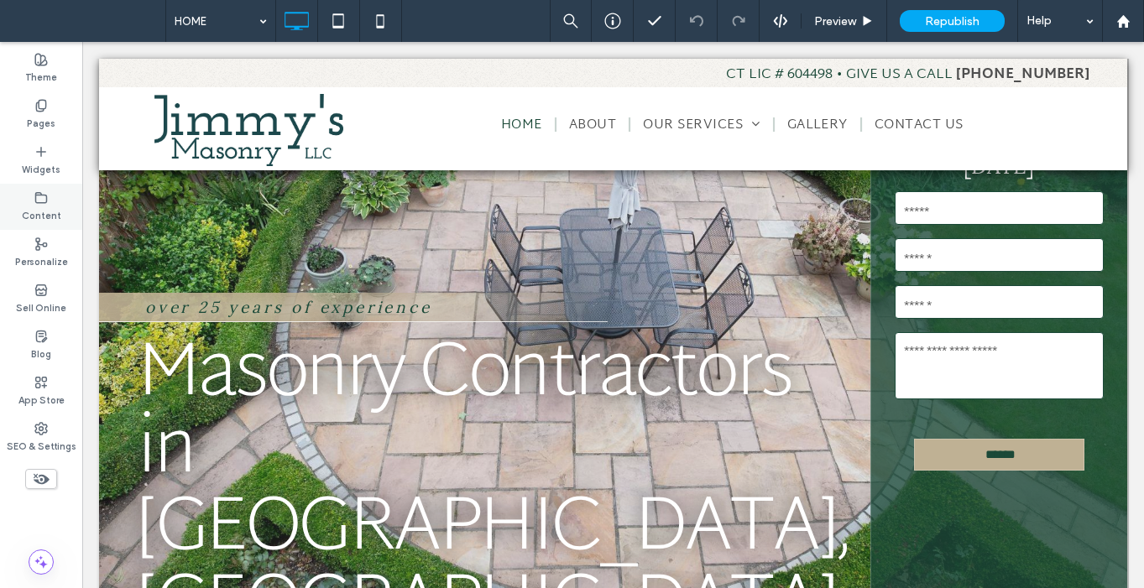
drag, startPoint x: 33, startPoint y: 191, endPoint x: 70, endPoint y: 186, distance: 37.3
click at [33, 192] on div "Content" at bounding box center [41, 207] width 82 height 46
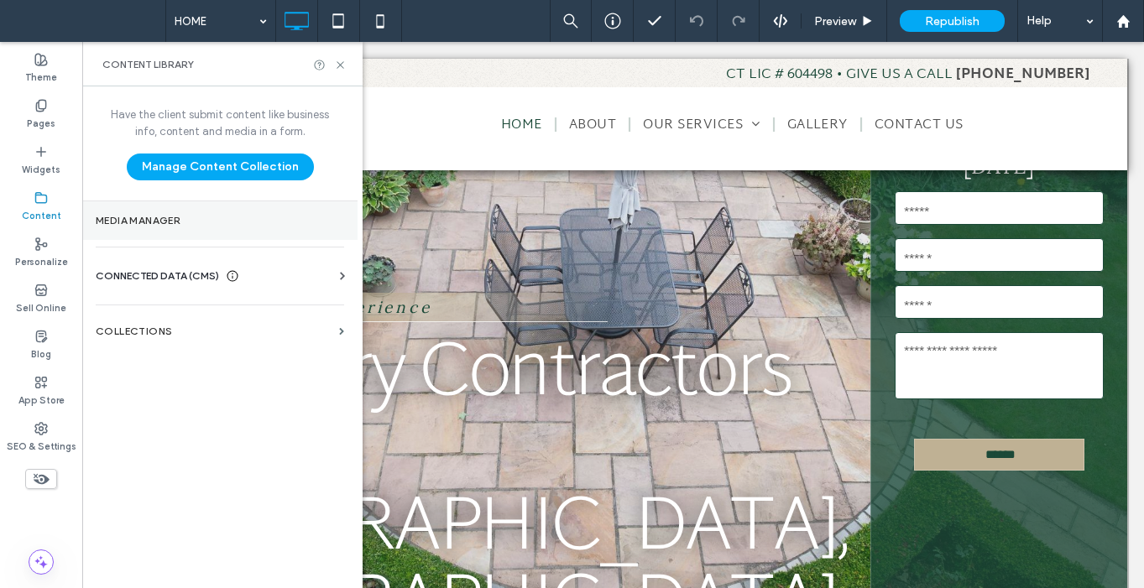
click at [163, 225] on label "Media Manager" at bounding box center [220, 221] width 248 height 12
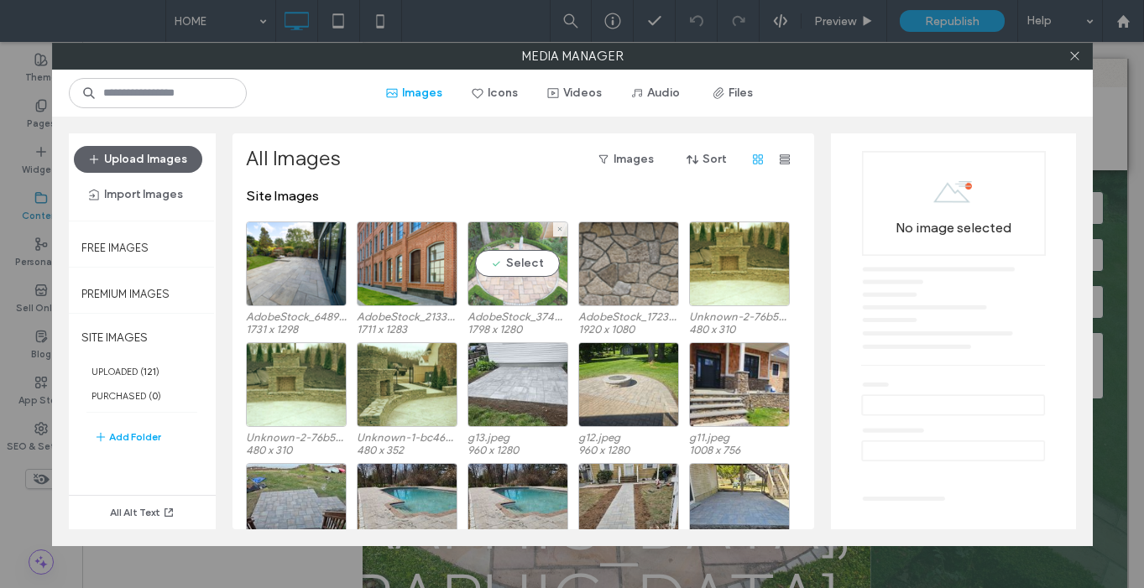
click at [542, 269] on div "Select" at bounding box center [518, 264] width 101 height 85
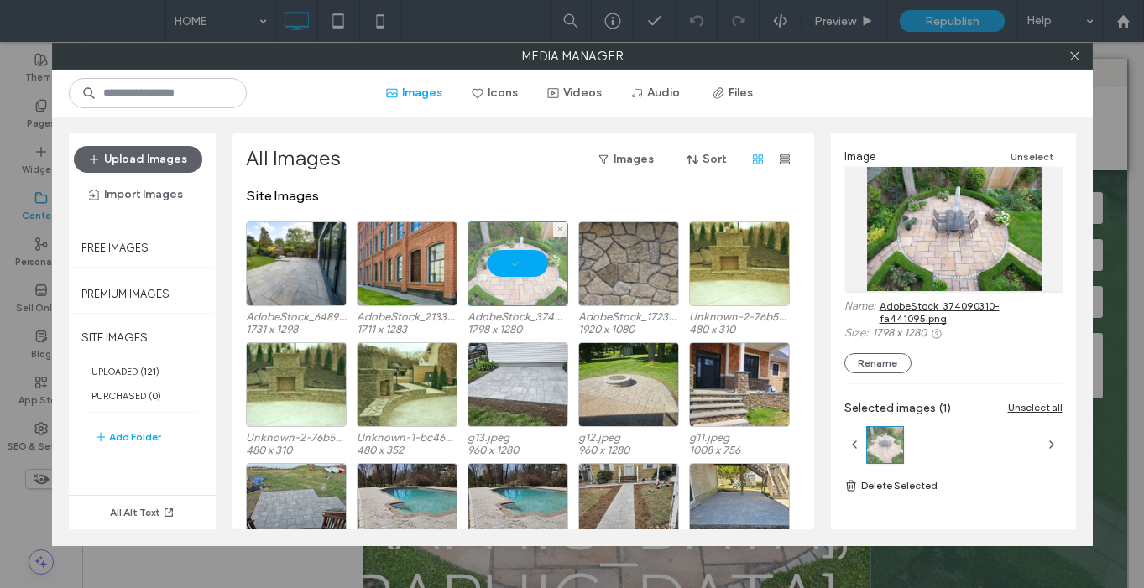
click at [542, 269] on div at bounding box center [518, 264] width 101 height 85
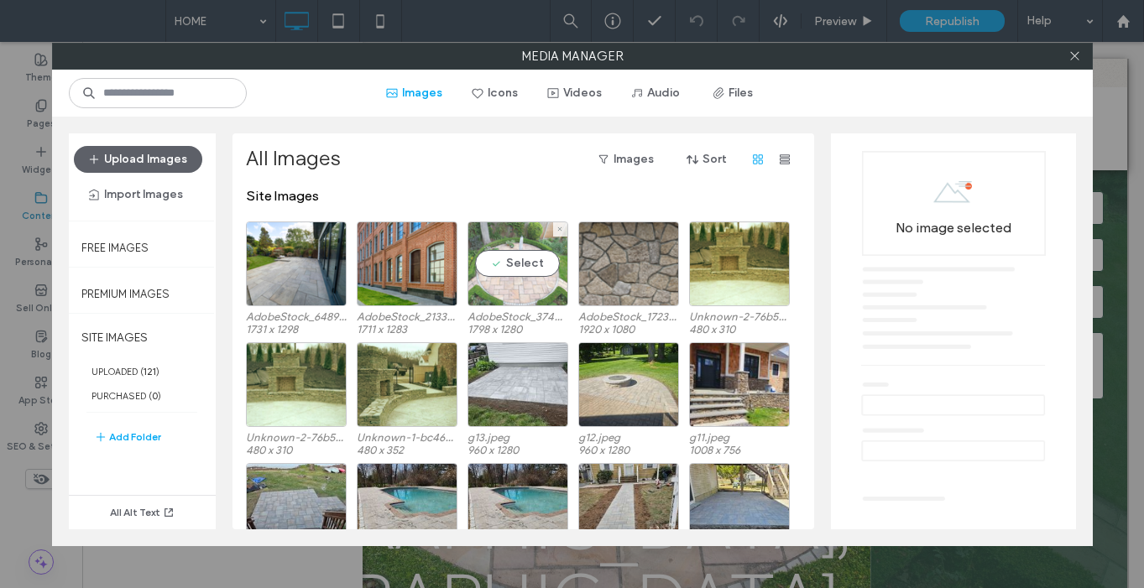
click at [528, 272] on div "Select" at bounding box center [518, 264] width 101 height 85
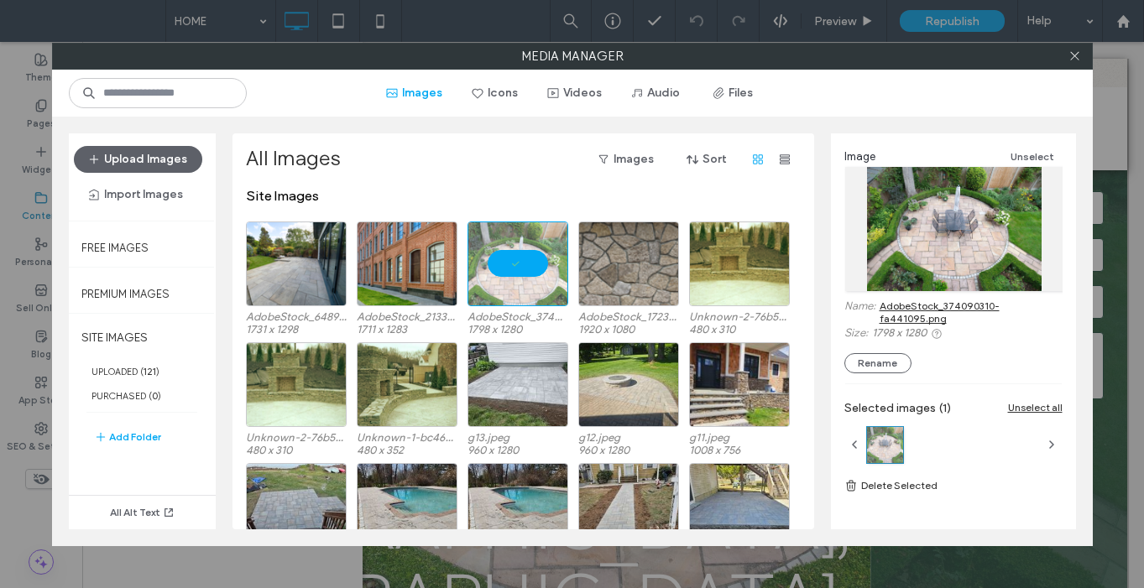
click at [959, 305] on link "AdobeStock_374090310-fa441095.png" at bounding box center [971, 312] width 183 height 25
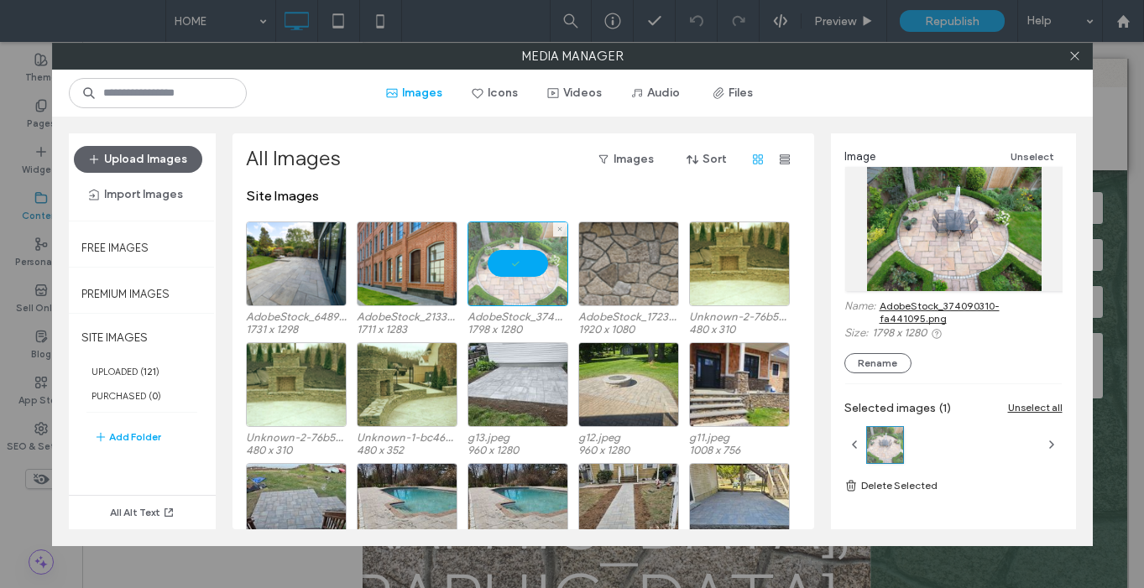
click at [530, 268] on div at bounding box center [518, 264] width 101 height 85
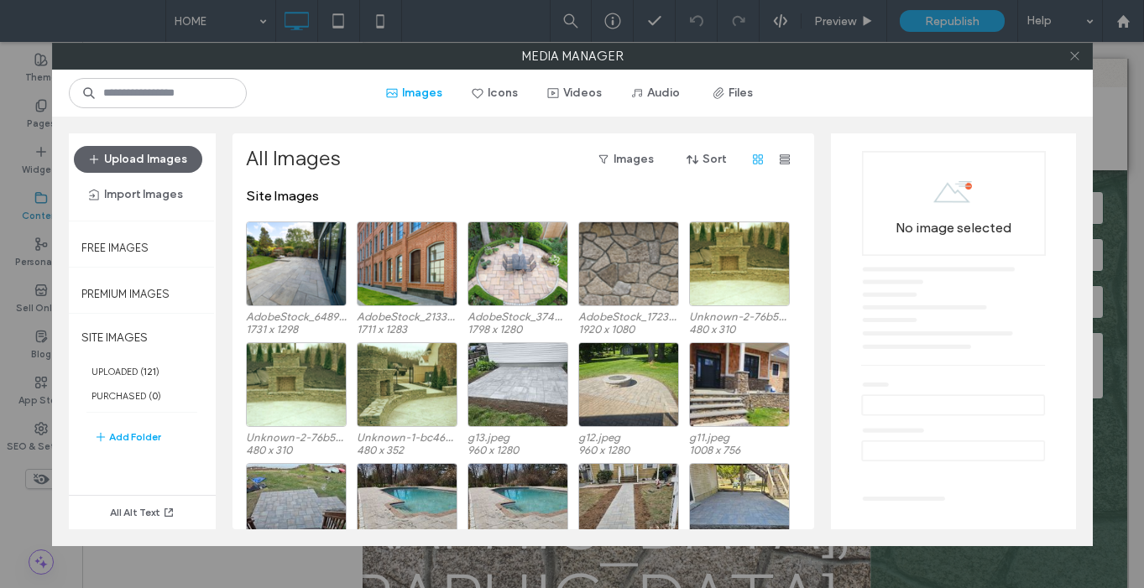
click at [1073, 58] on icon at bounding box center [1074, 56] width 13 height 13
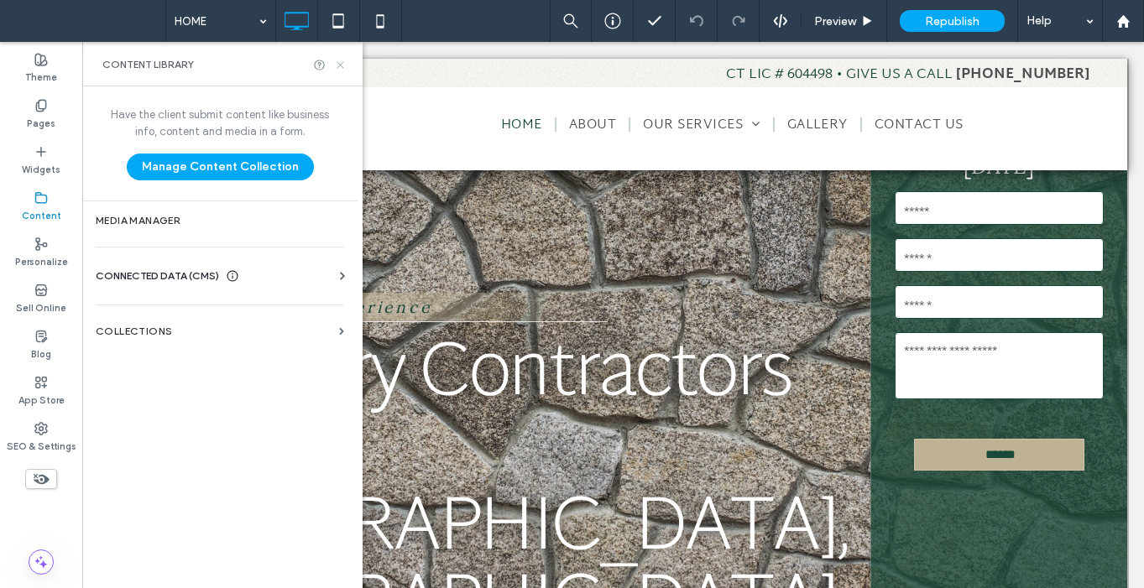
drag, startPoint x: 330, startPoint y: 66, endPoint x: 341, endPoint y: 66, distance: 10.9
click at [331, 66] on div at bounding box center [330, 65] width 34 height 13
click at [341, 66] on icon at bounding box center [340, 65] width 13 height 13
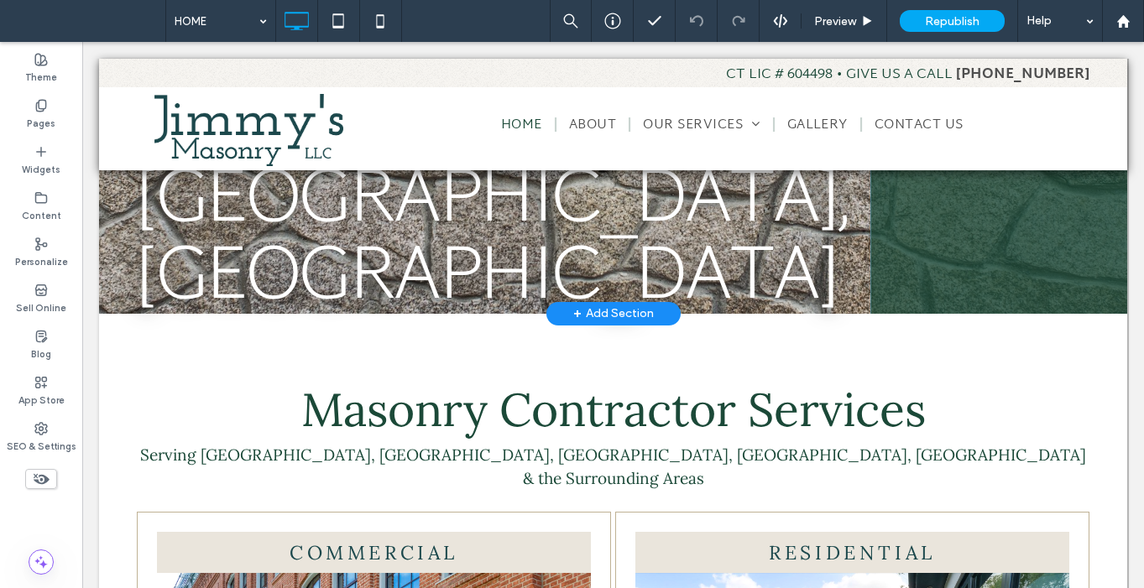
scroll to position [437, 0]
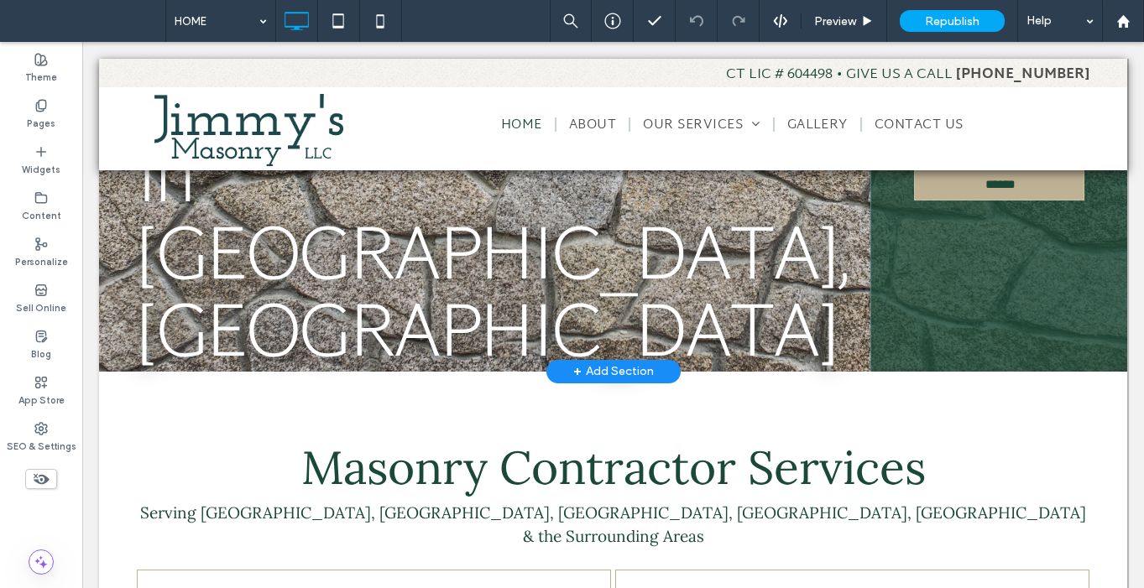
click at [122, 299] on div "**********" at bounding box center [484, 52] width 771 height 639
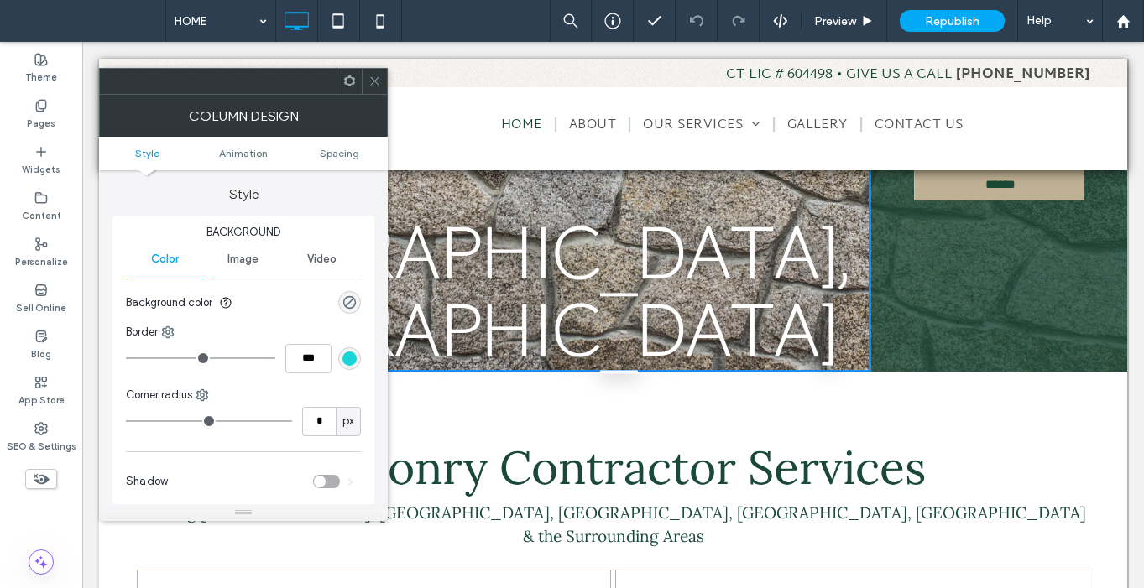
click at [363, 87] on div at bounding box center [374, 81] width 25 height 25
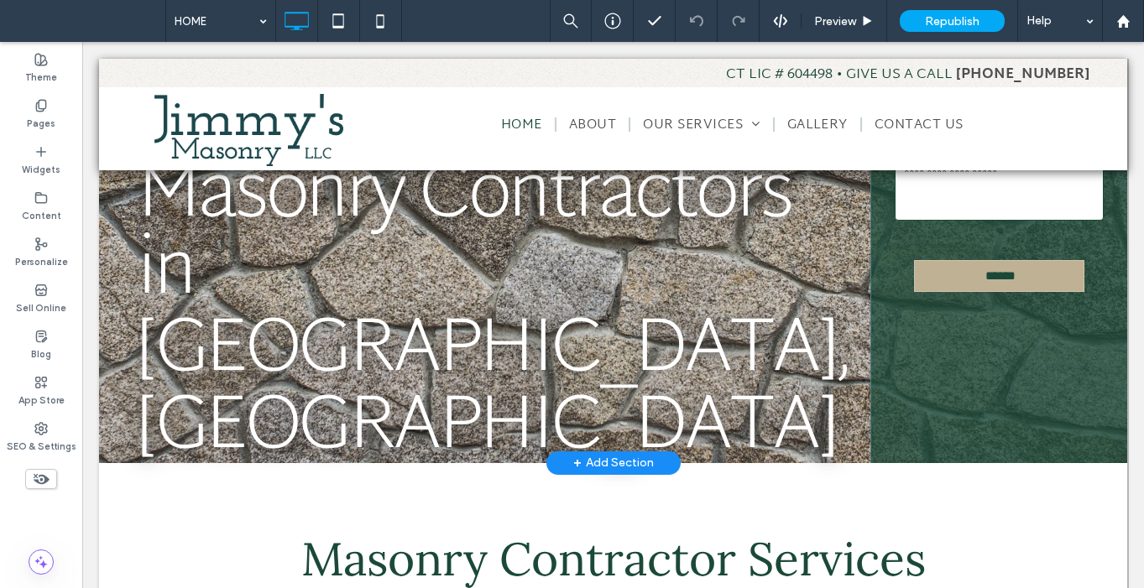
scroll to position [0, 0]
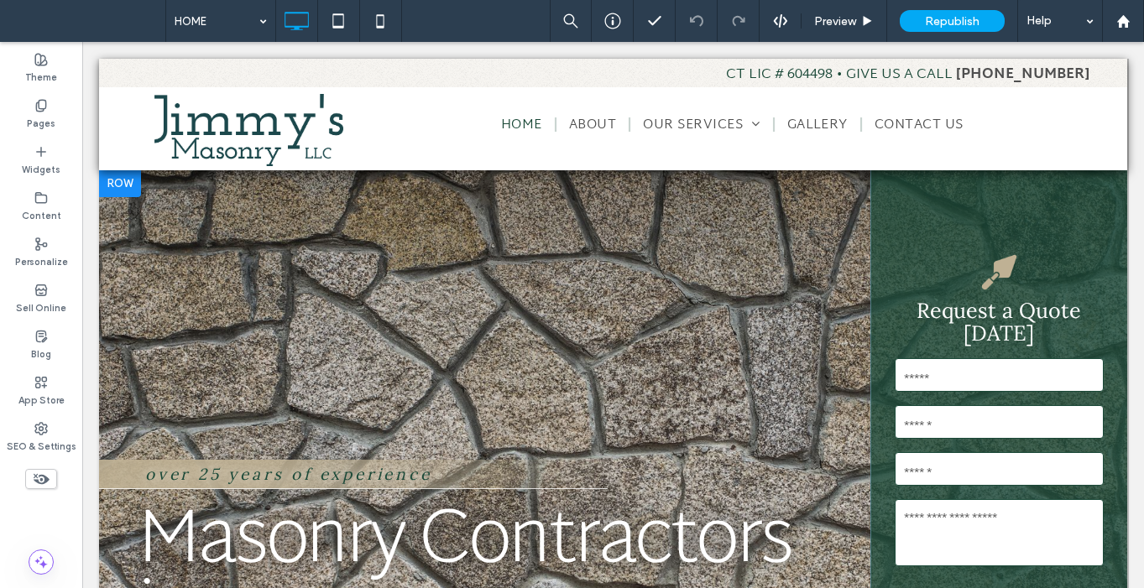
click at [128, 179] on div at bounding box center [120, 183] width 42 height 27
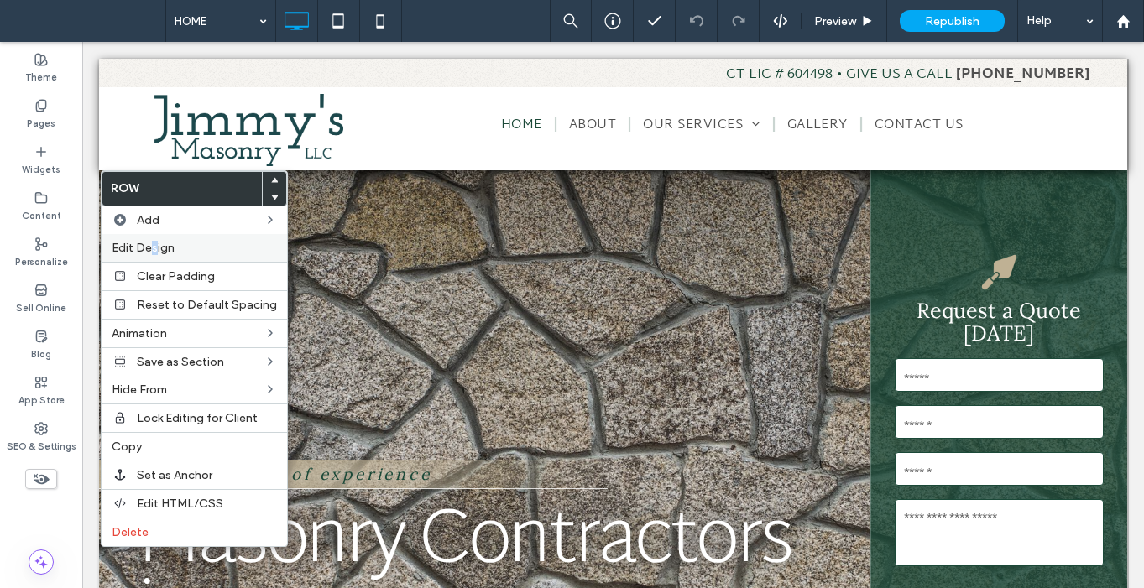
click at [154, 248] on span "Edit Design" at bounding box center [143, 248] width 63 height 14
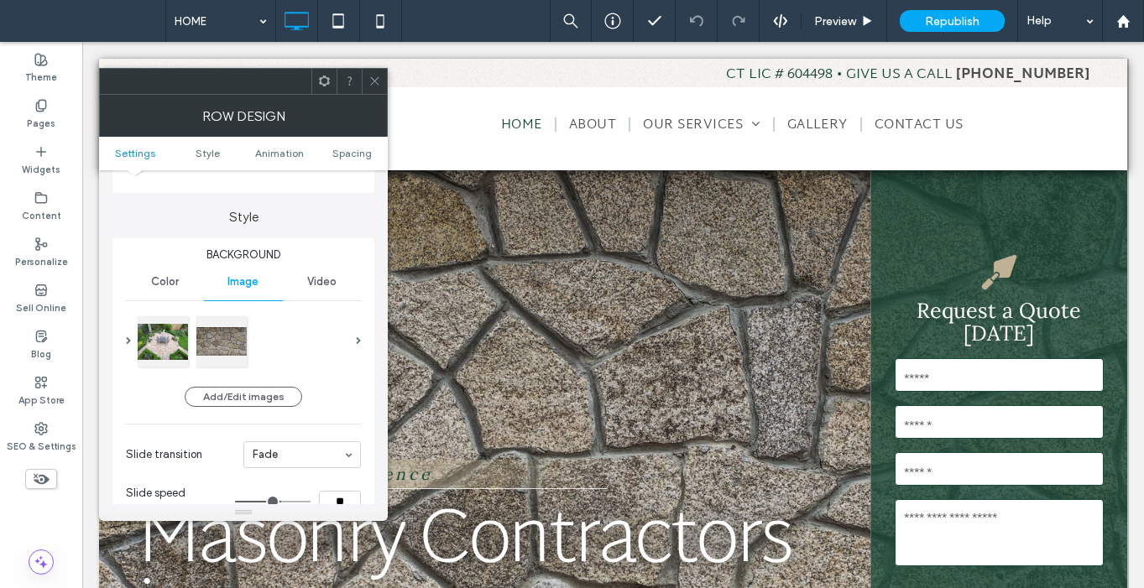
scroll to position [157, 0]
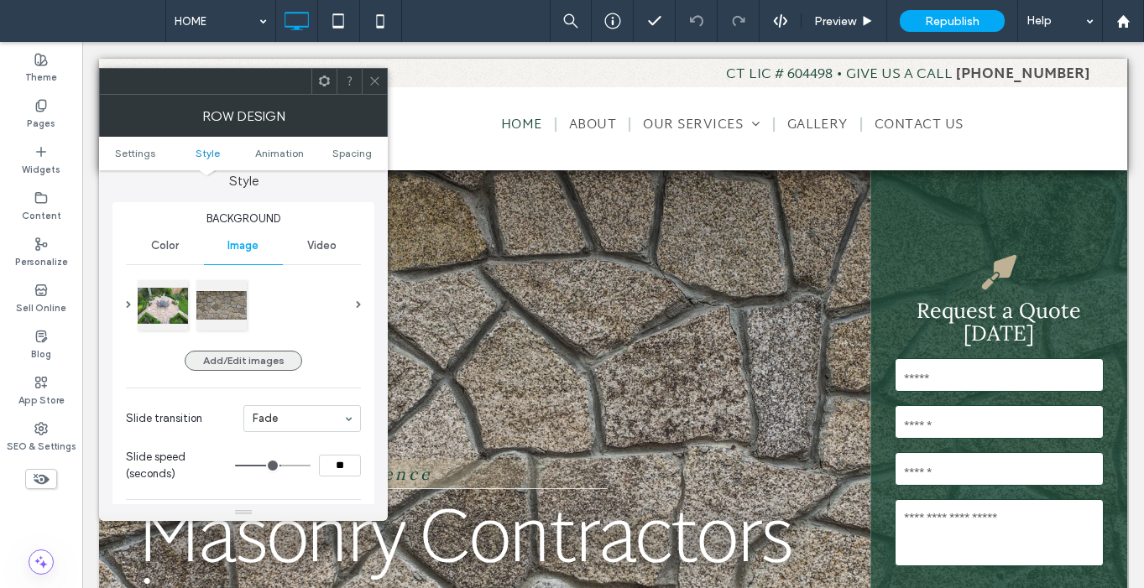
click at [252, 360] on button "Add/Edit images" at bounding box center [244, 361] width 118 height 20
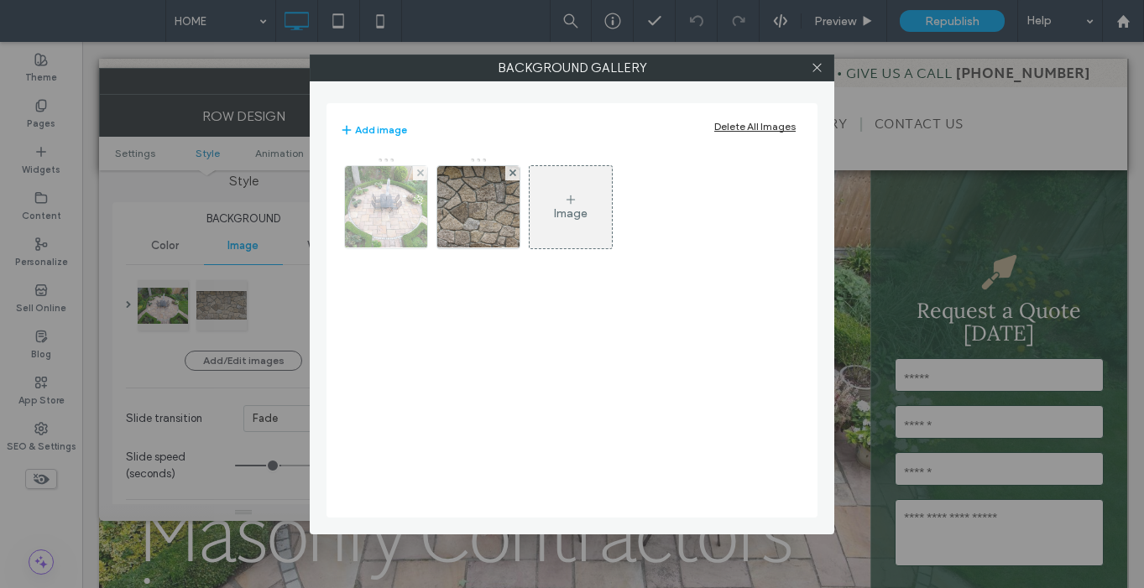
click at [400, 219] on img at bounding box center [386, 207] width 116 height 82
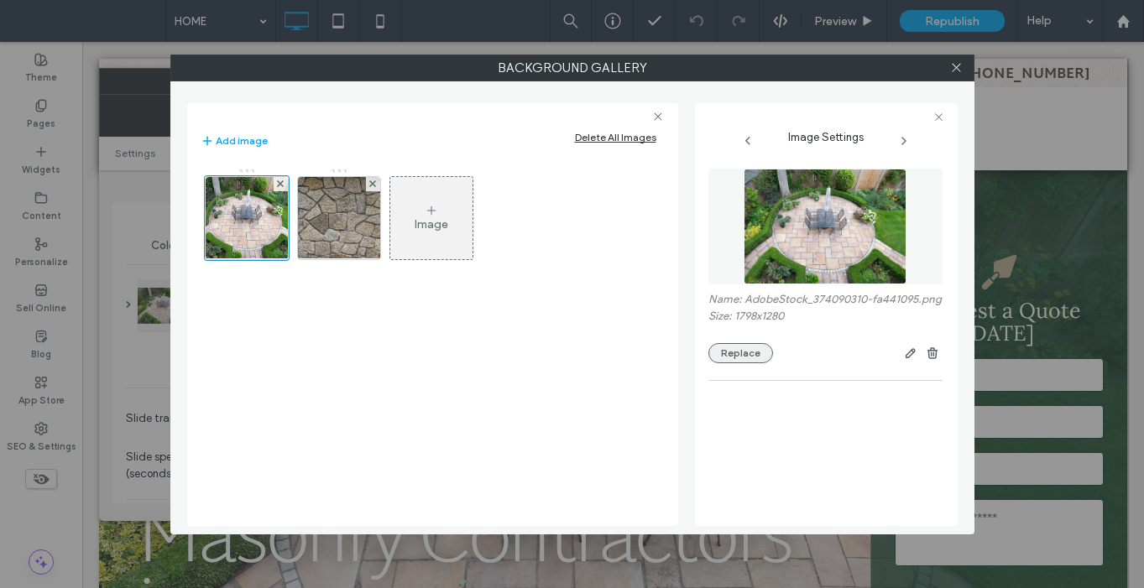
click at [755, 363] on button "Replace" at bounding box center [740, 353] width 65 height 20
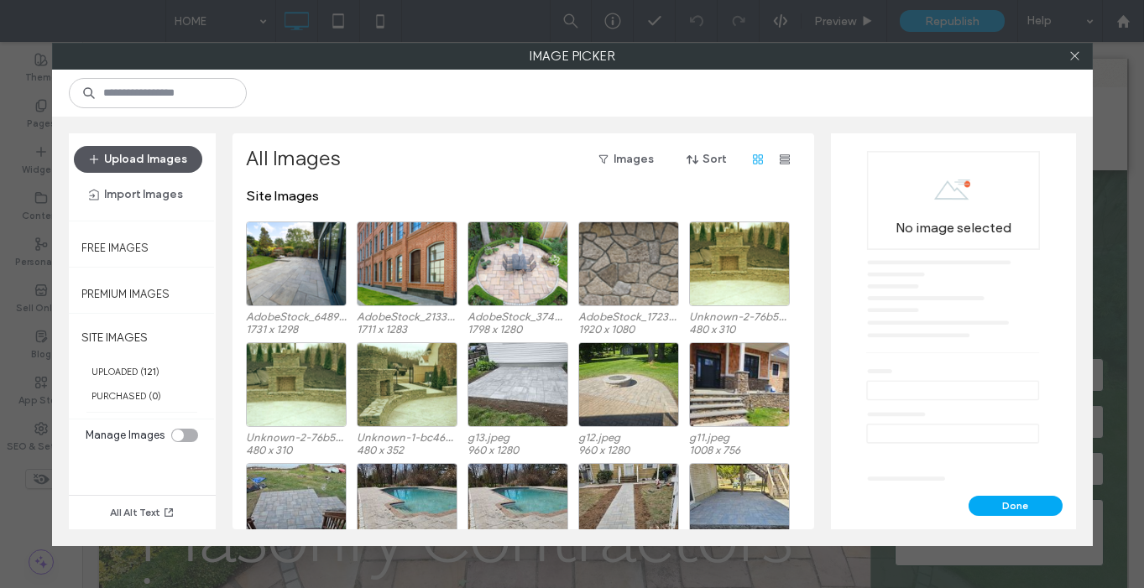
click at [177, 163] on button "Upload Images" at bounding box center [138, 159] width 128 height 27
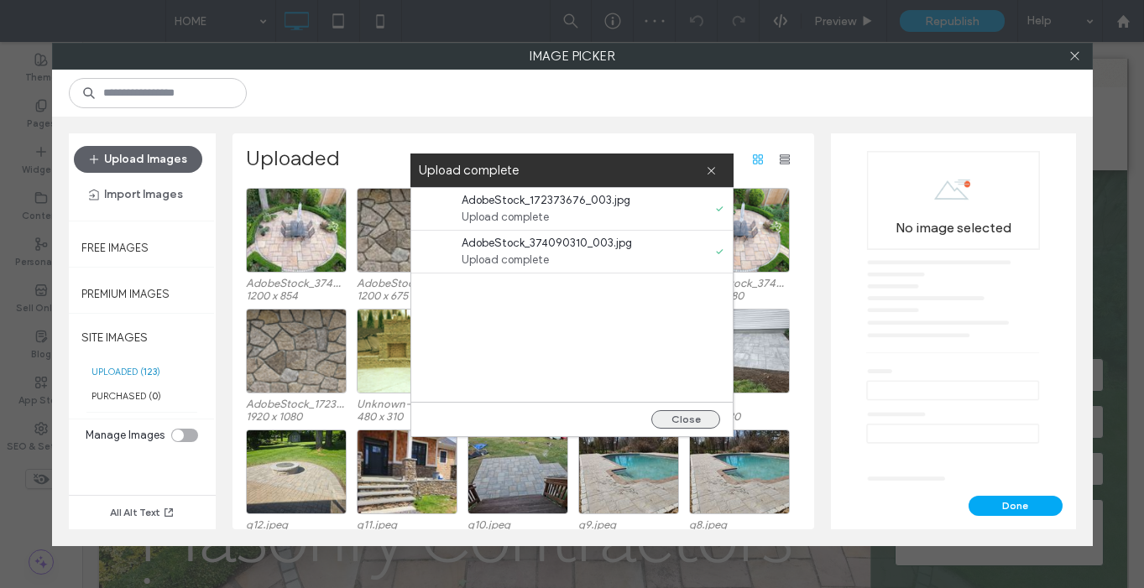
click at [700, 416] on button "Close" at bounding box center [685, 419] width 69 height 18
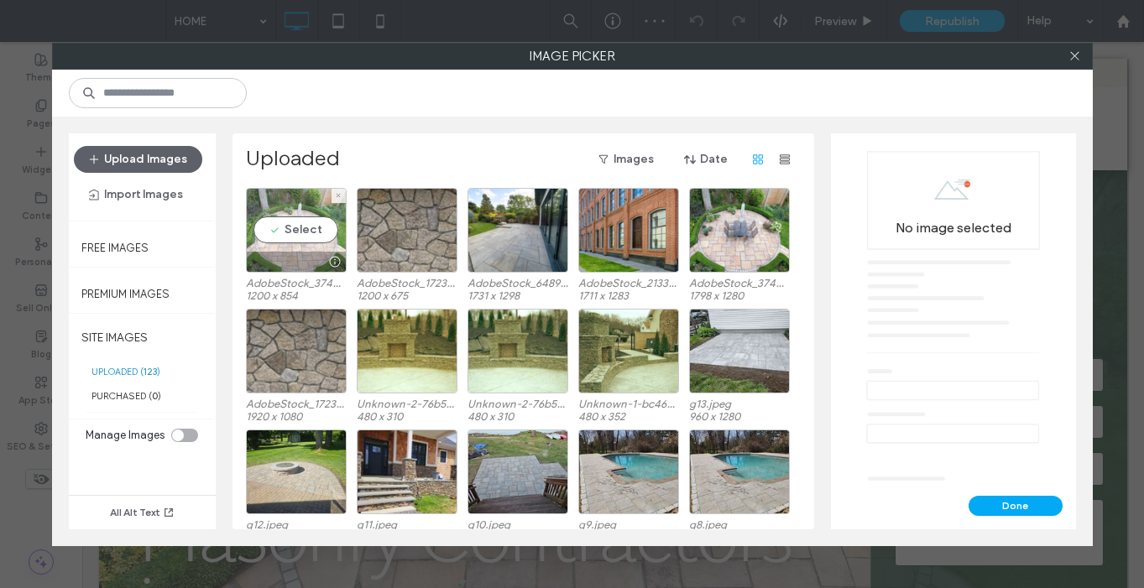
click at [310, 228] on div "Select" at bounding box center [296, 230] width 101 height 85
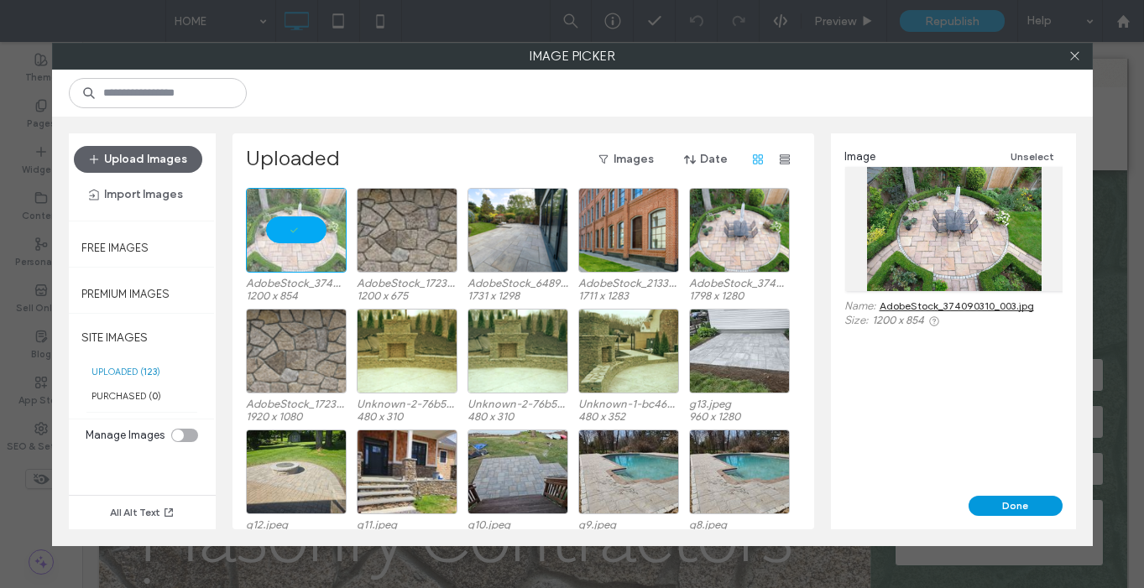
click at [1016, 504] on button "Done" at bounding box center [1016, 506] width 94 height 20
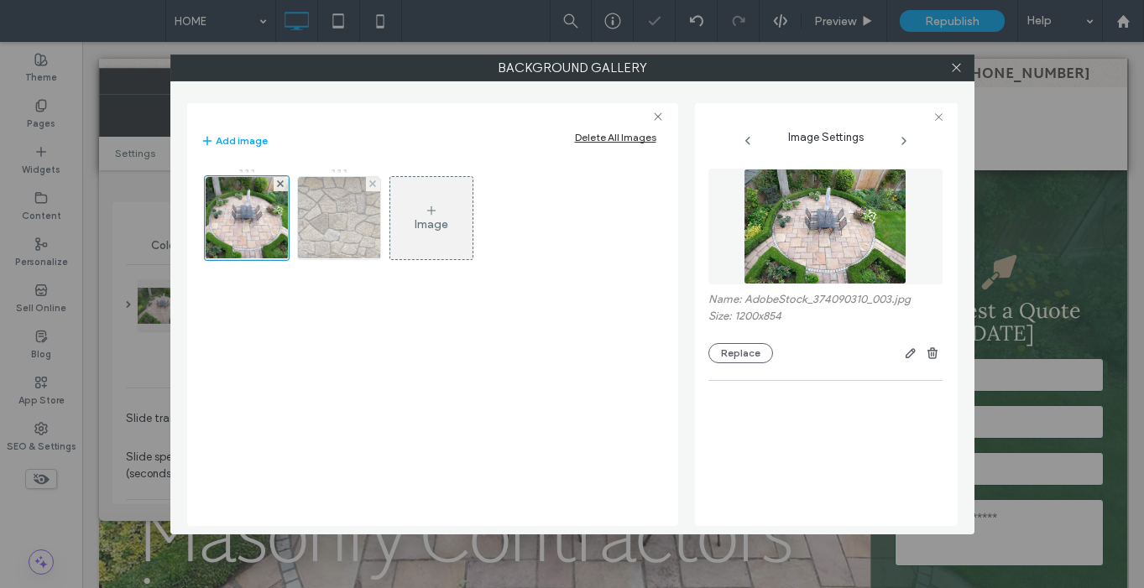
click at [351, 223] on img at bounding box center [338, 218] width 146 height 82
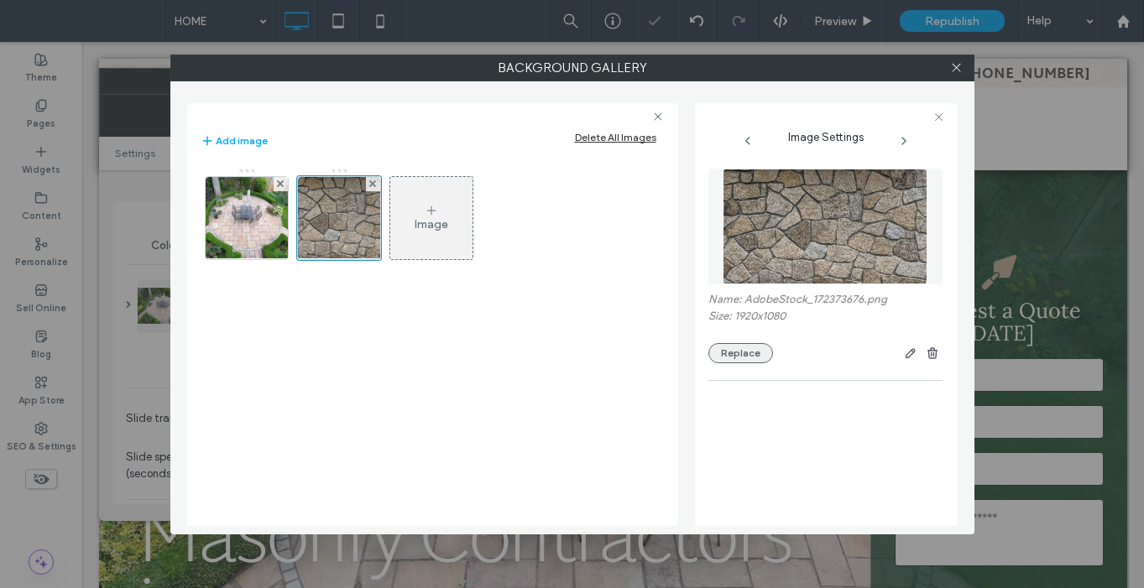
click at [755, 352] on button "Replace" at bounding box center [740, 353] width 65 height 20
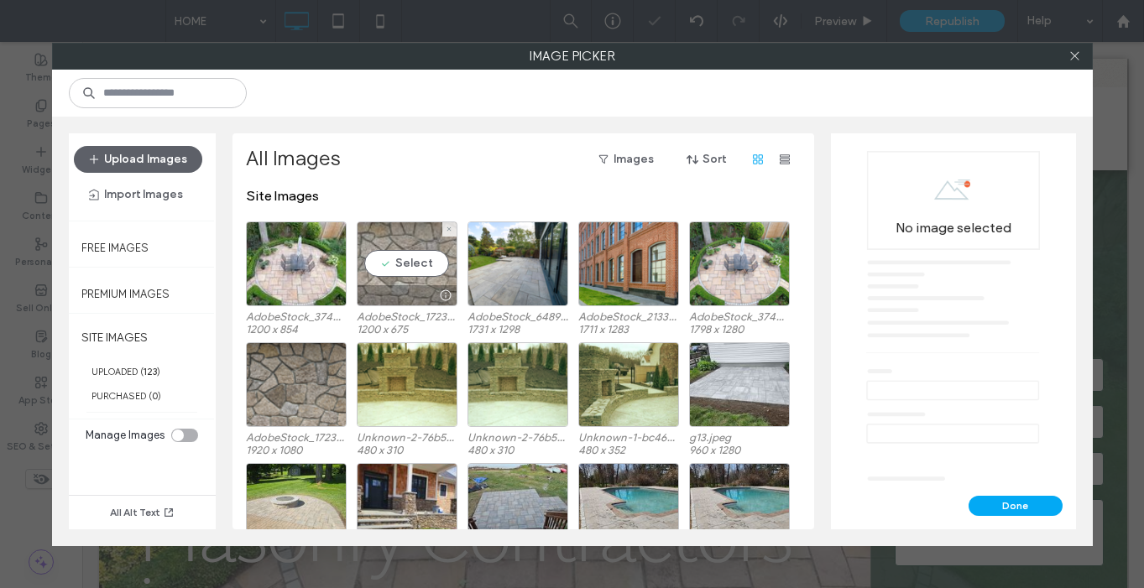
click at [374, 243] on div "Select" at bounding box center [407, 264] width 101 height 85
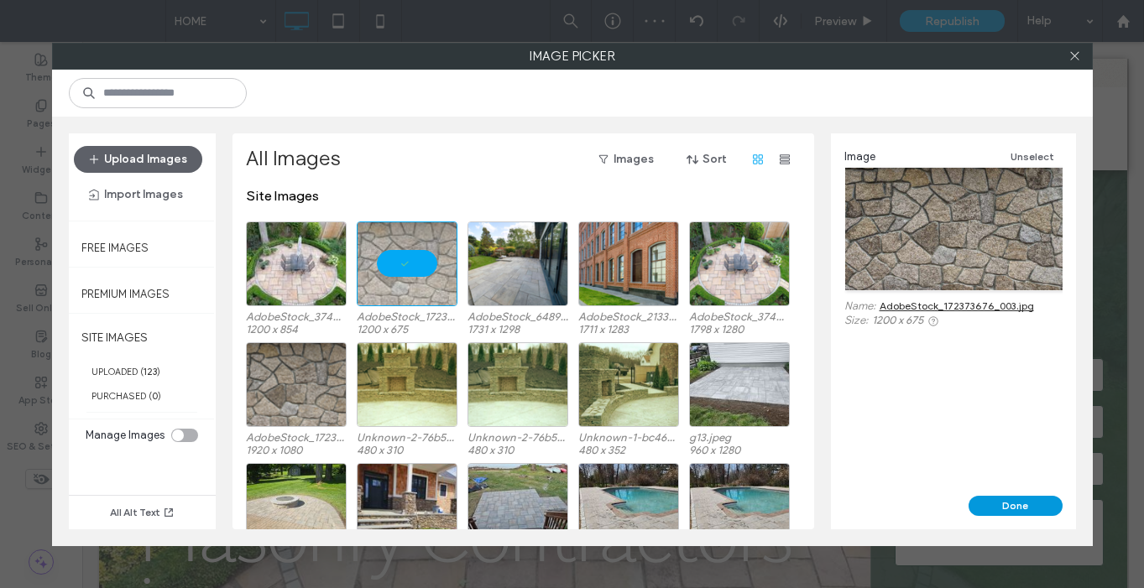
click at [1010, 505] on button "Done" at bounding box center [1016, 506] width 94 height 20
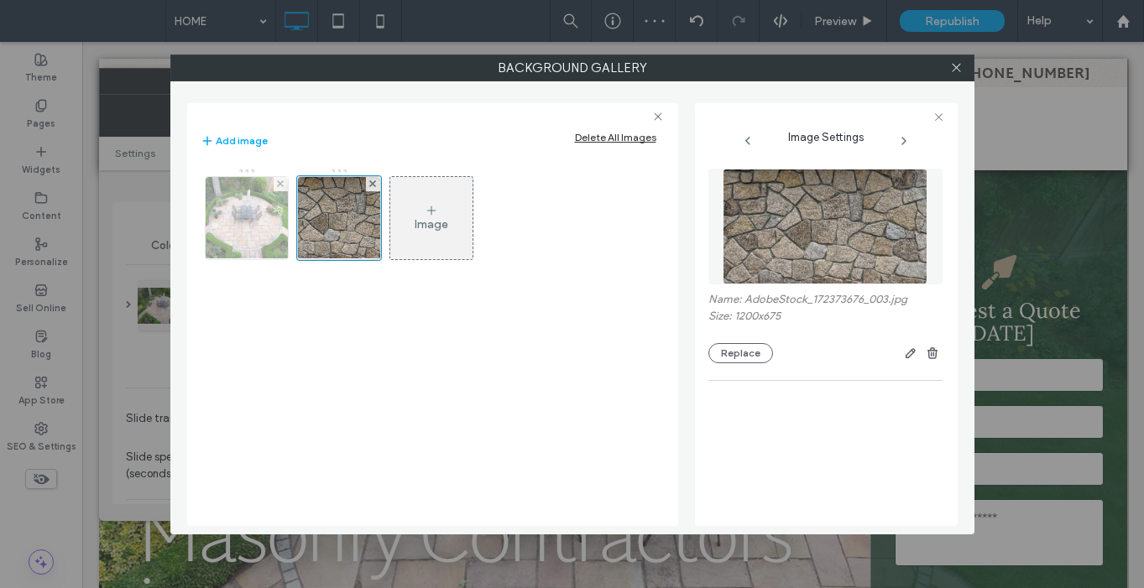
click at [264, 226] on img at bounding box center [247, 218] width 116 height 82
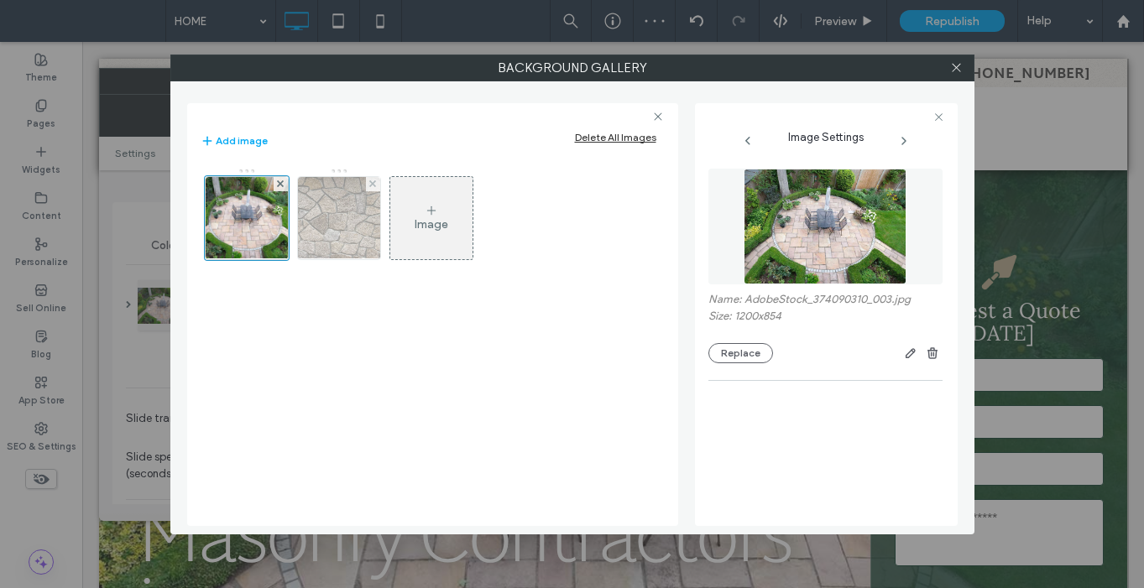
click at [309, 226] on img at bounding box center [338, 218] width 146 height 82
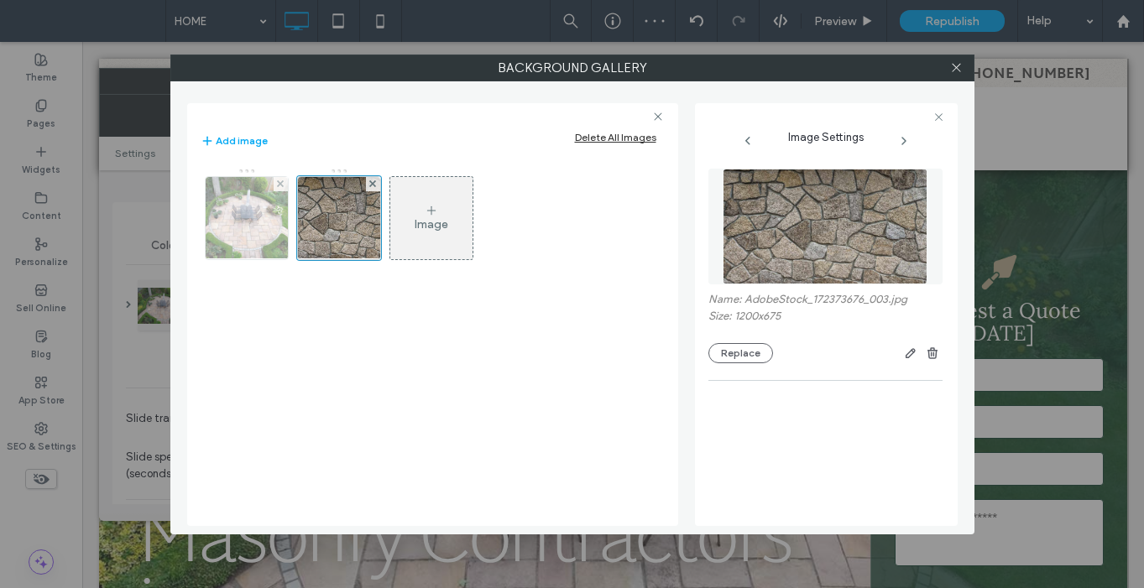
click at [243, 225] on img at bounding box center [247, 218] width 116 height 82
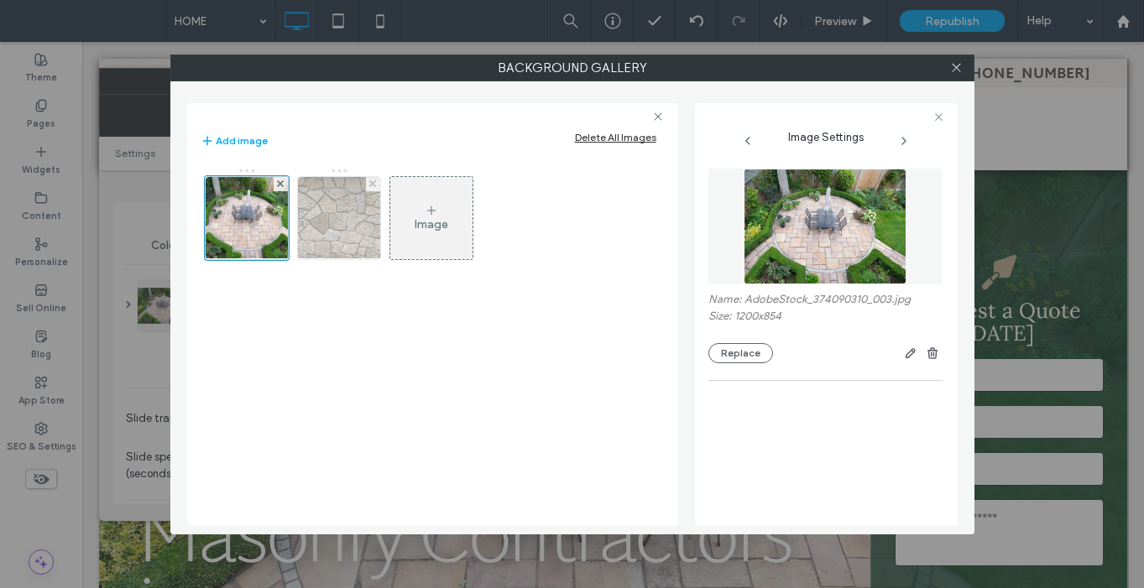
click at [332, 232] on img at bounding box center [338, 218] width 146 height 82
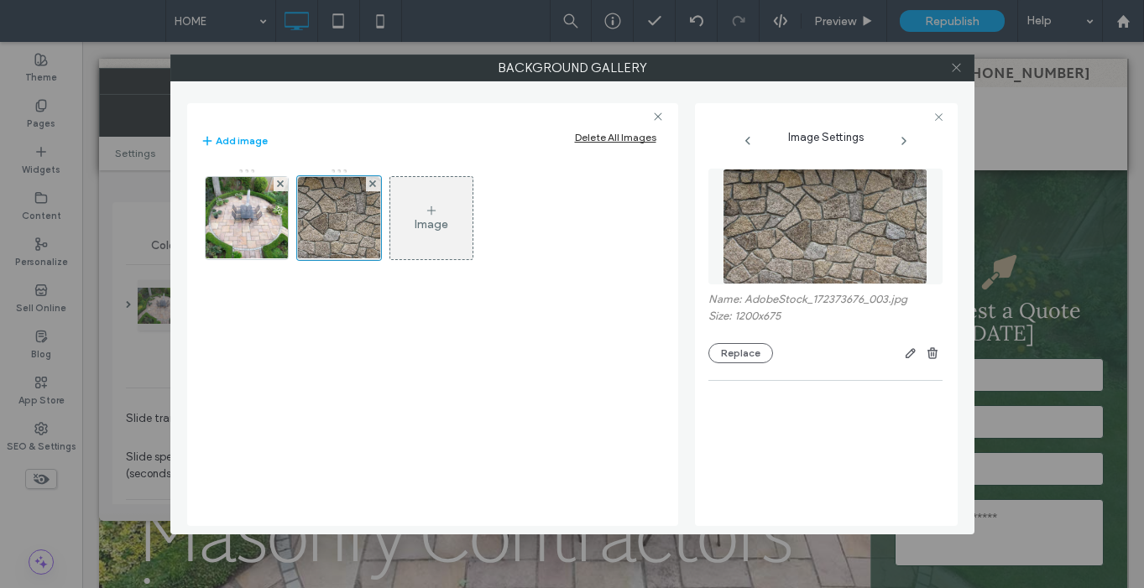
click at [957, 65] on use at bounding box center [956, 68] width 8 height 8
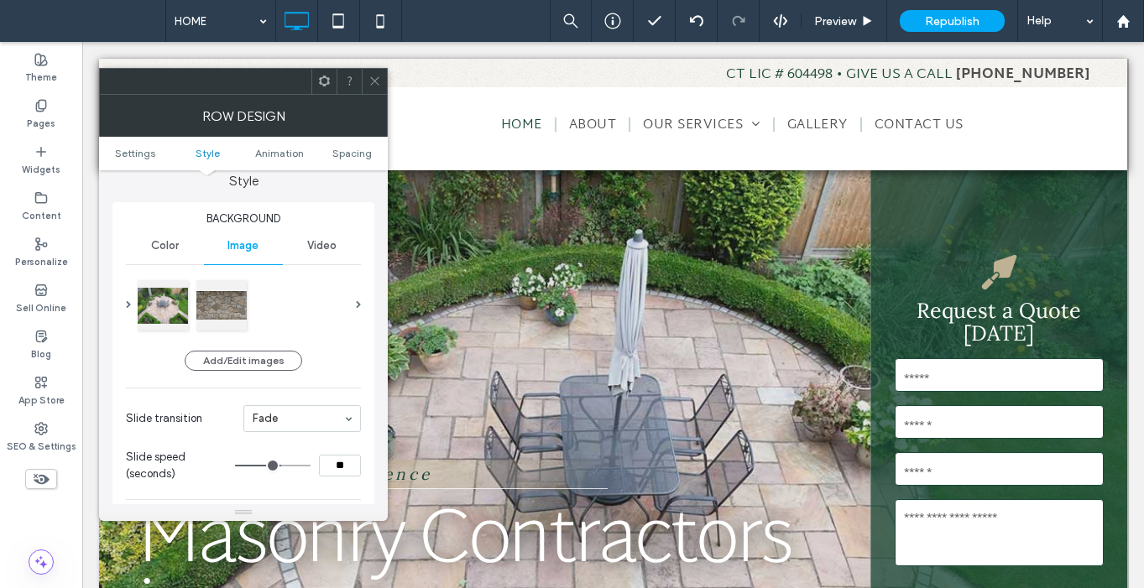
click at [381, 79] on div at bounding box center [374, 81] width 25 height 25
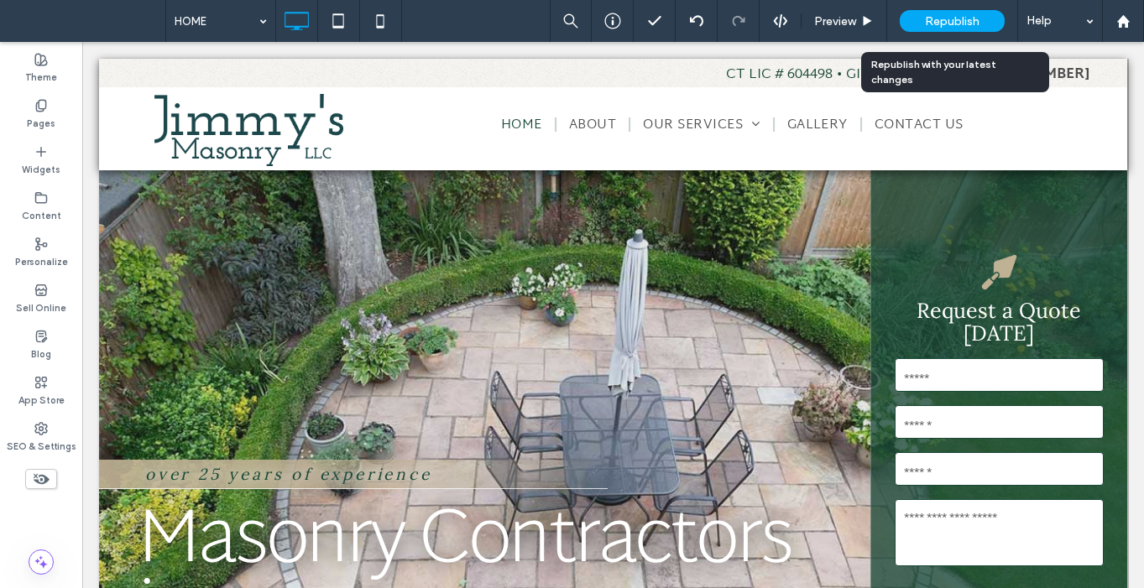
click at [947, 21] on span "Republish" at bounding box center [952, 21] width 55 height 14
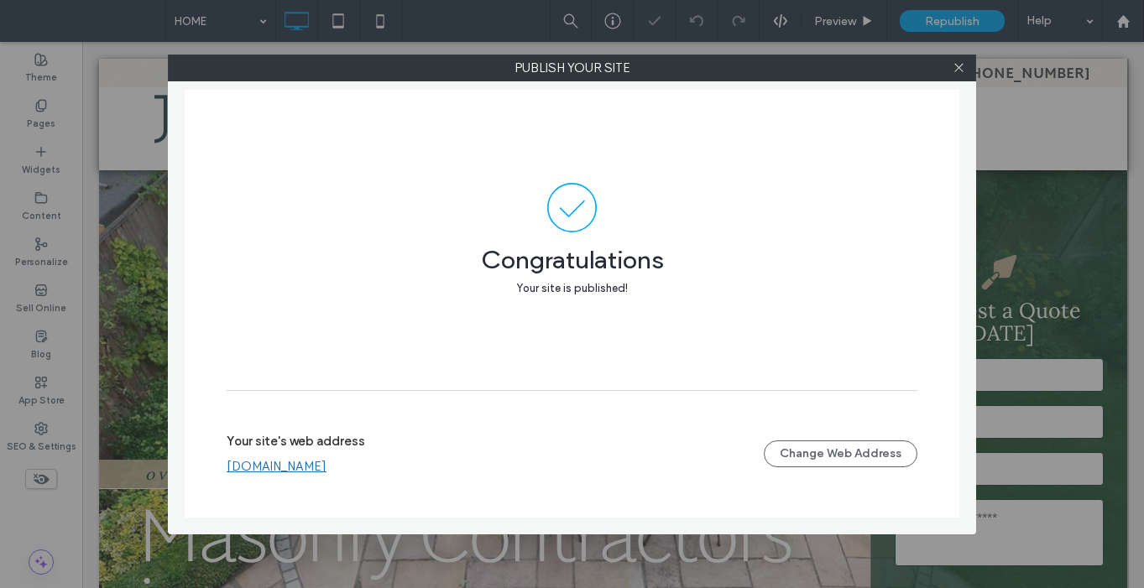
click at [327, 467] on link "www.jimmysmasonryct.net" at bounding box center [277, 466] width 100 height 15
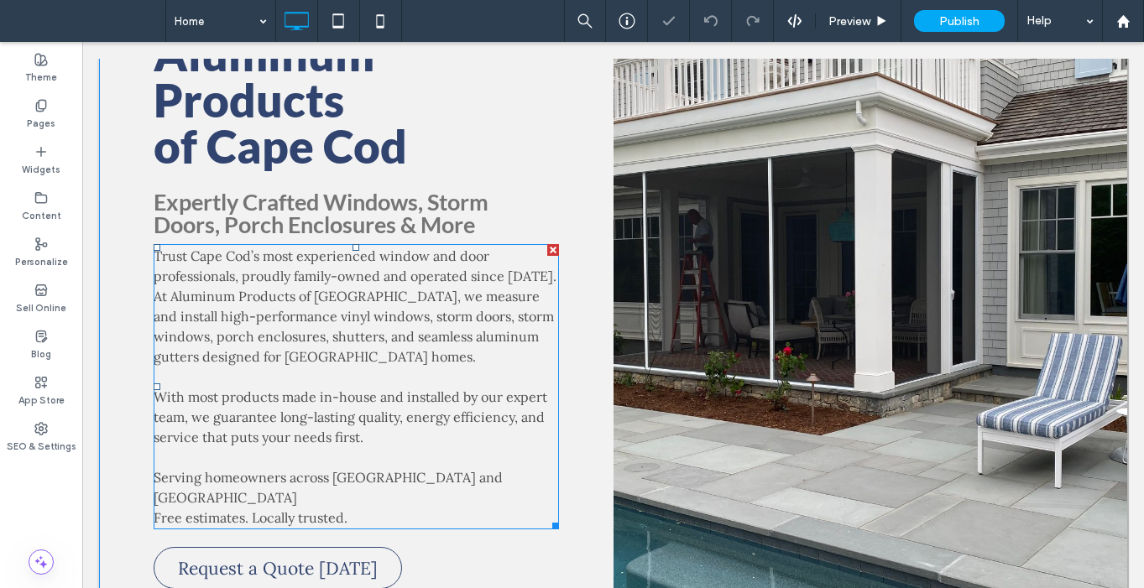
scroll to position [290, 0]
